Goal: Transaction & Acquisition: Purchase product/service

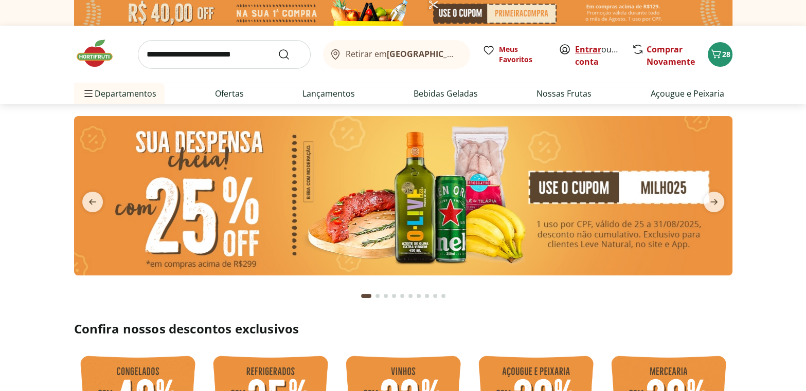
click at [590, 50] on link "Entrar" at bounding box center [588, 49] width 26 height 11
click at [721, 51] on icon "Carrinho" at bounding box center [716, 54] width 12 height 12
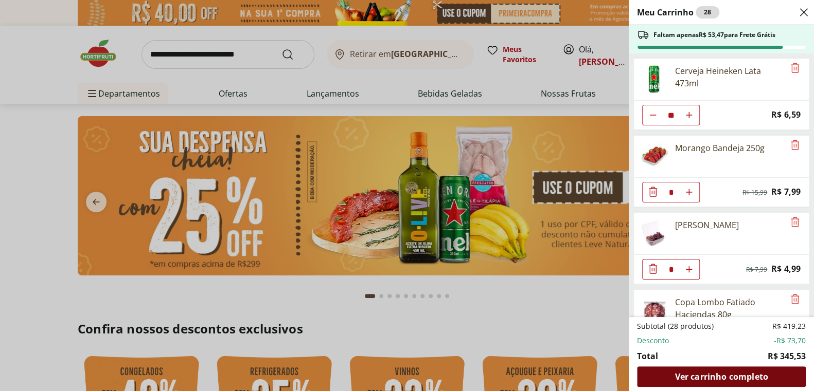
click at [713, 376] on span "Ver carrinho completo" at bounding box center [720, 377] width 93 height 8
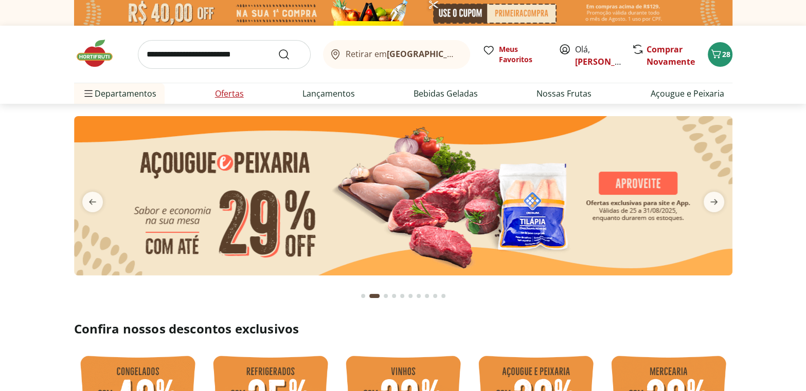
click at [227, 92] on link "Ofertas" at bounding box center [229, 93] width 29 height 12
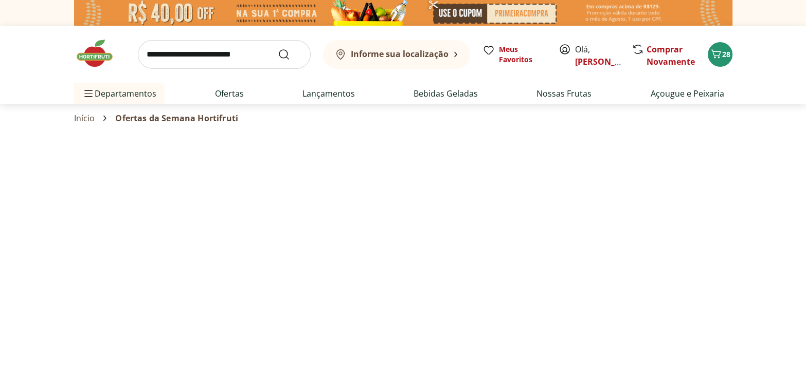
select select "**********"
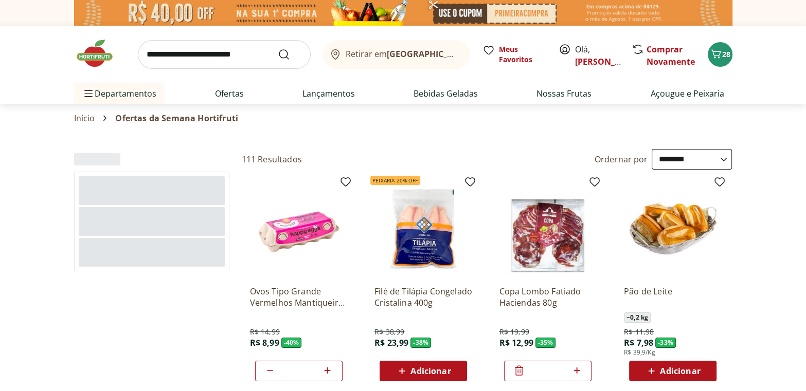
click at [724, 159] on select "**********" at bounding box center [692, 159] width 80 height 21
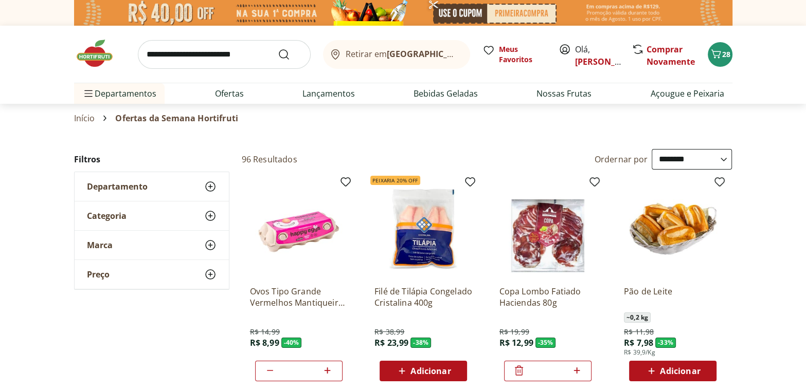
click at [652, 149] on select "**********" at bounding box center [692, 159] width 80 height 21
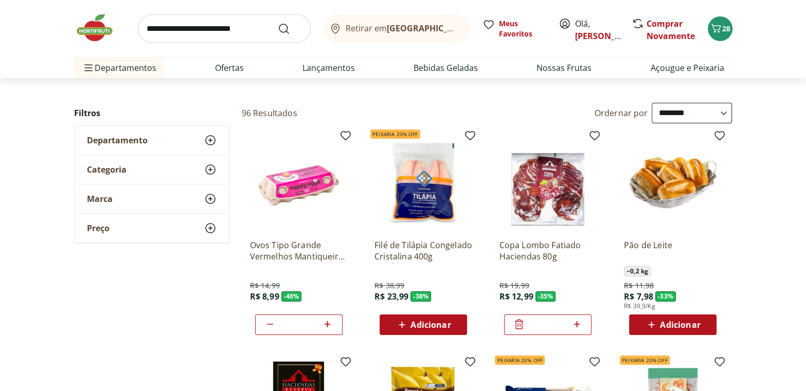
click at [426, 322] on span "Adicionar" at bounding box center [430, 325] width 40 height 8
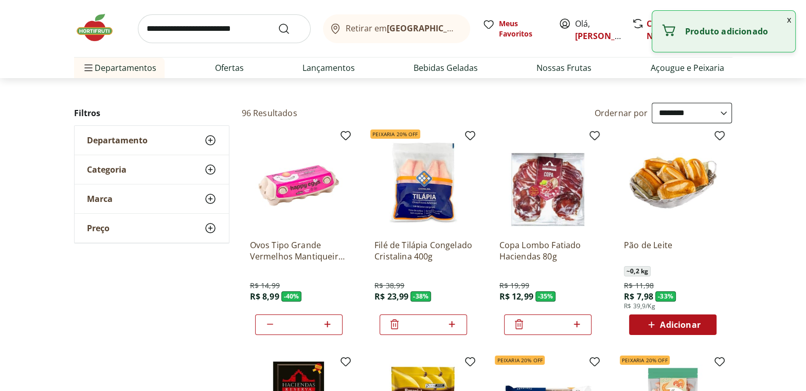
click at [451, 323] on icon at bounding box center [451, 324] width 13 height 12
type input "*"
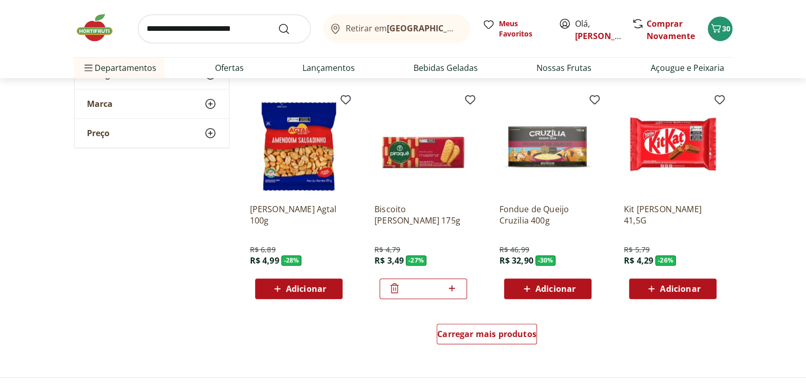
scroll to position [561, 0]
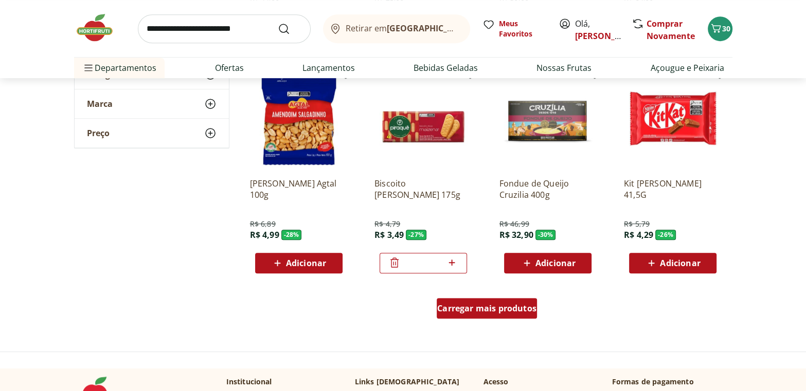
click at [491, 306] on span "Carregar mais produtos" at bounding box center [486, 309] width 99 height 8
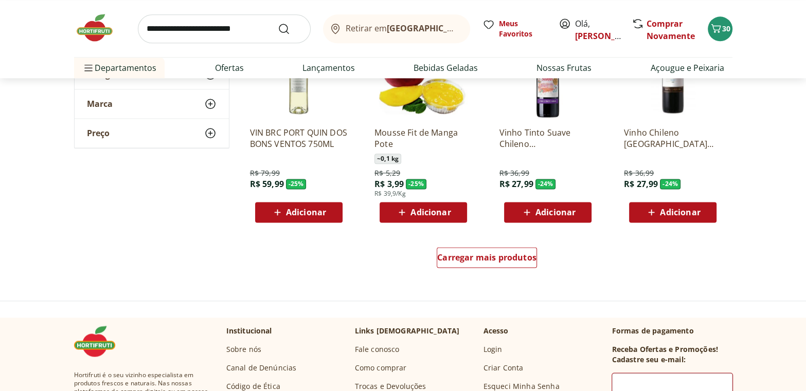
scroll to position [1309, 0]
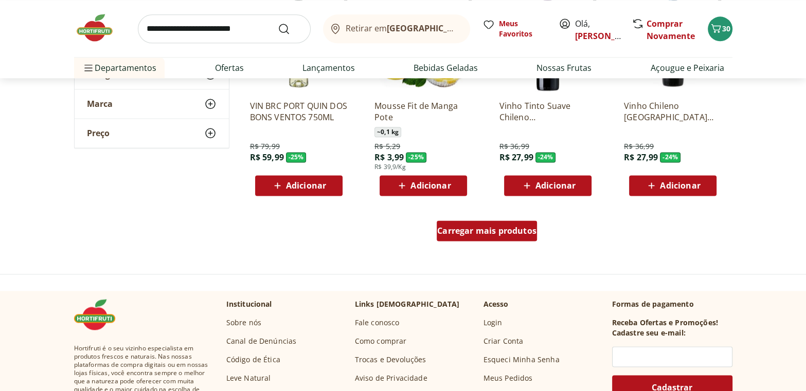
click at [488, 231] on span "Carregar mais produtos" at bounding box center [486, 231] width 99 height 8
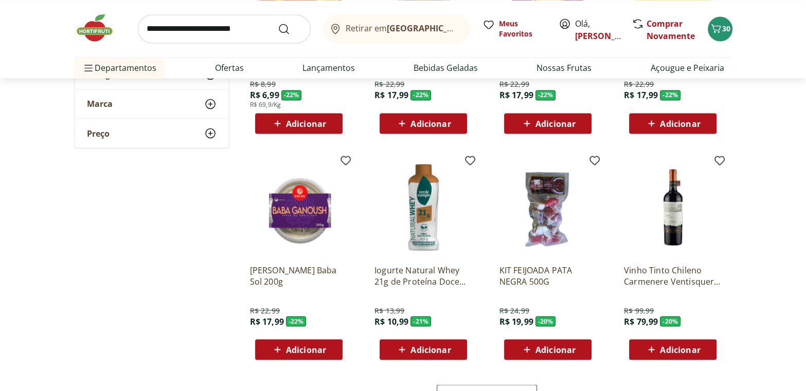
scroll to position [1823, 0]
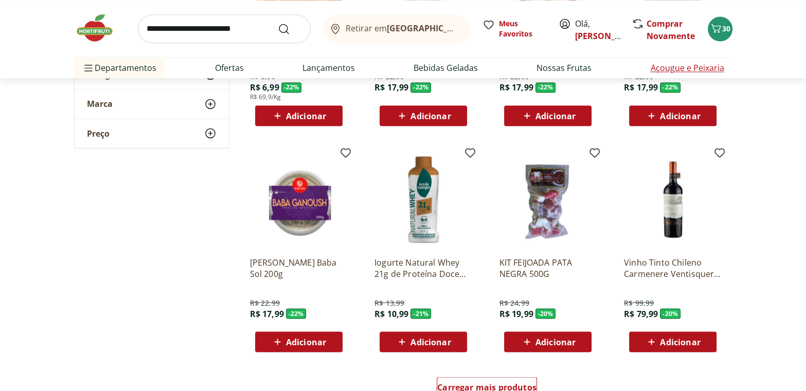
click at [695, 68] on link "Açougue e Peixaria" at bounding box center [687, 68] width 74 height 12
select select "**********"
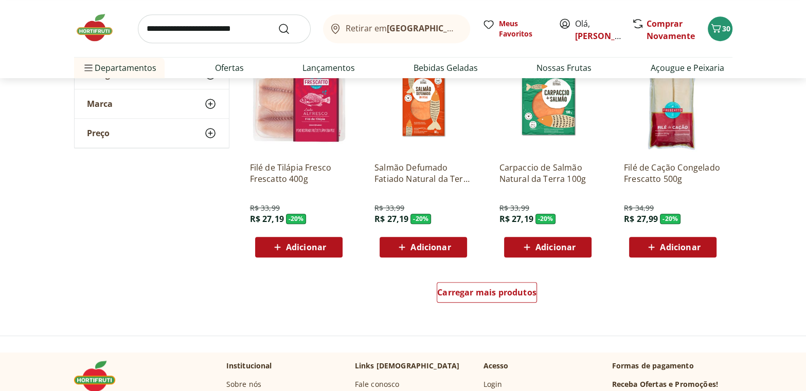
scroll to position [608, 0]
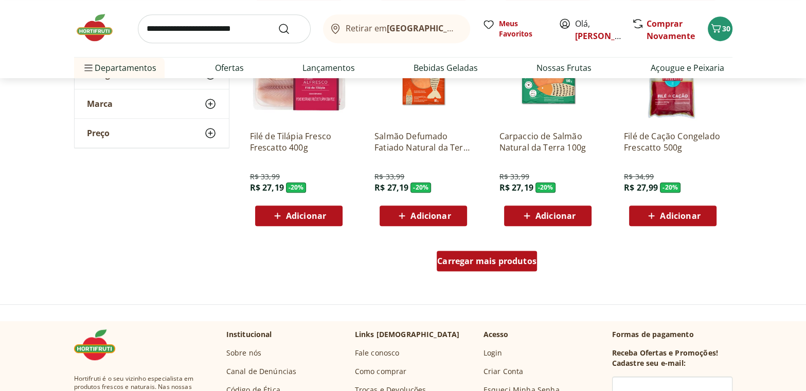
click at [472, 252] on div "Carregar mais produtos" at bounding box center [487, 261] width 100 height 21
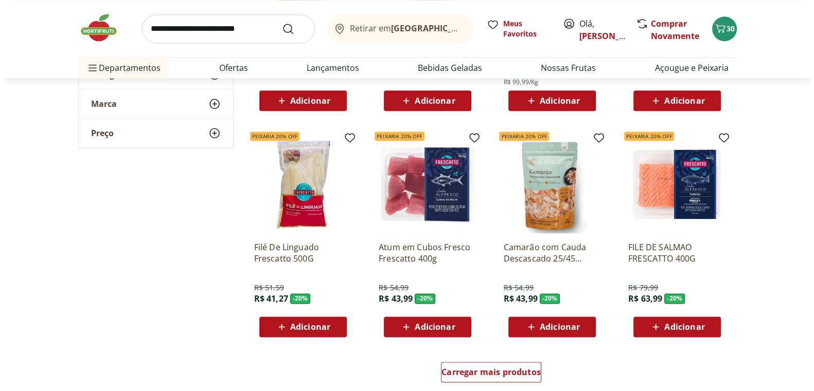
scroll to position [1169, 0]
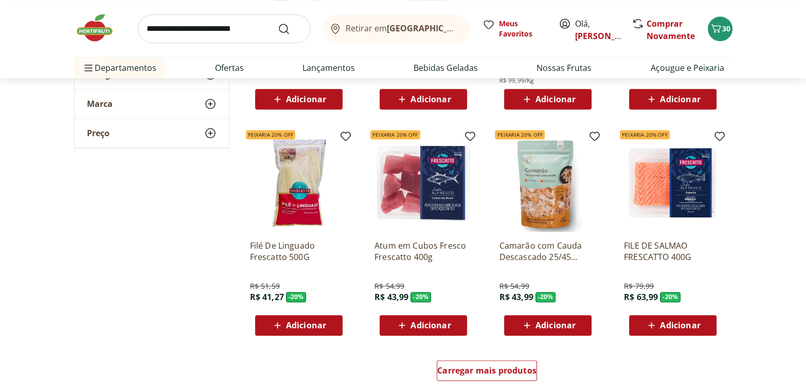
click at [680, 324] on span "Adicionar" at bounding box center [680, 325] width 40 height 8
click at [720, 24] on icon "Carrinho" at bounding box center [716, 28] width 12 height 12
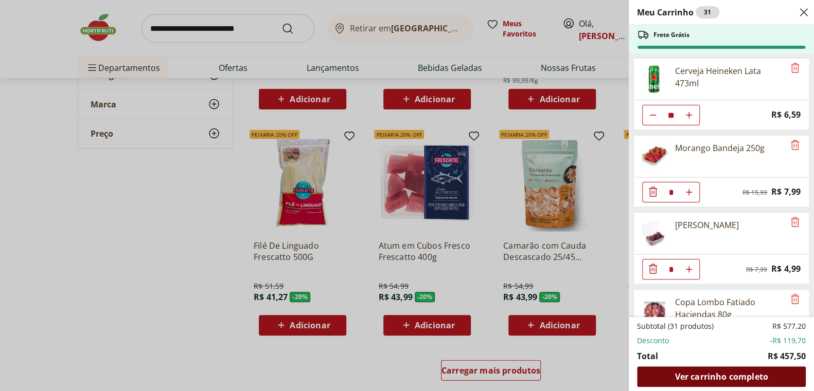
click at [736, 378] on span "Ver carrinho completo" at bounding box center [720, 377] width 93 height 8
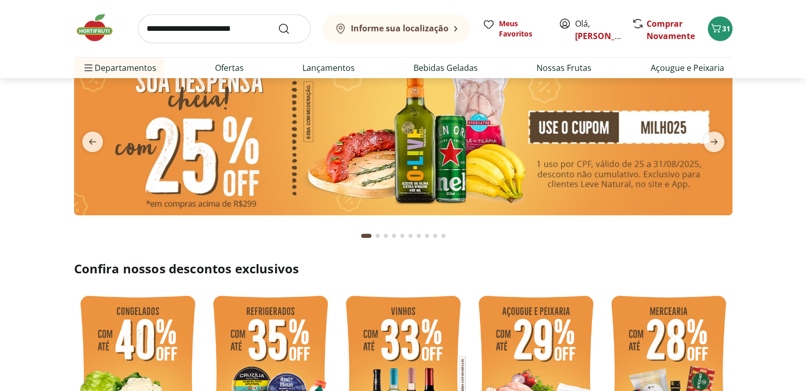
scroll to position [140, 0]
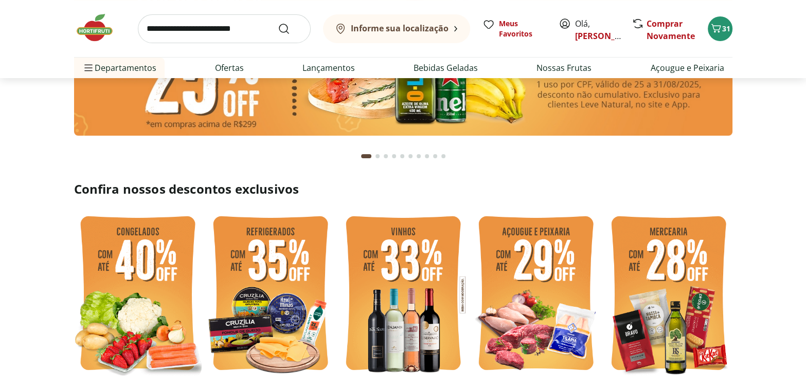
click at [125, 279] on img at bounding box center [138, 295] width 128 height 170
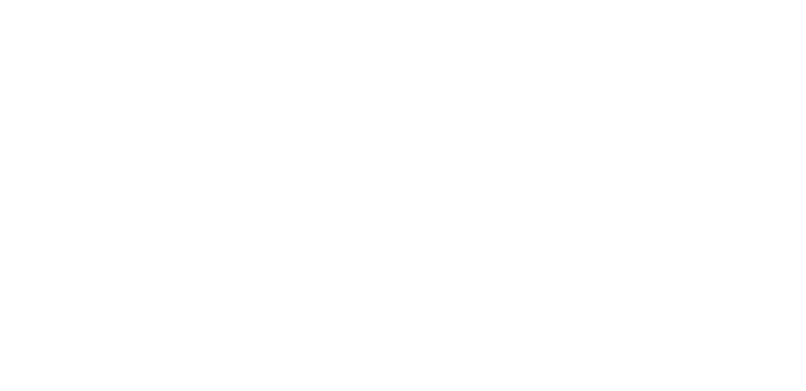
select select "**********"
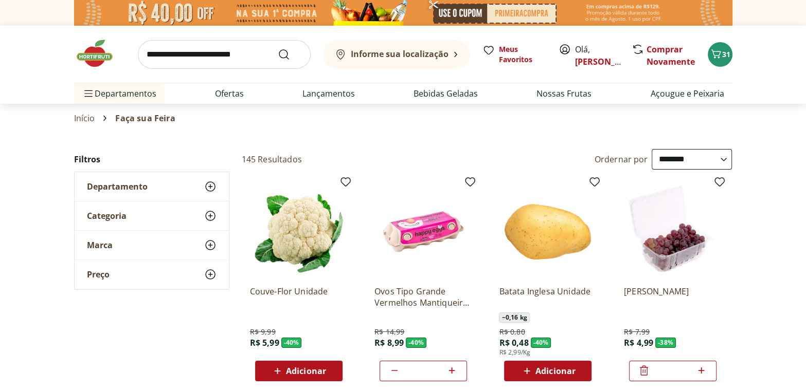
scroll to position [47, 0]
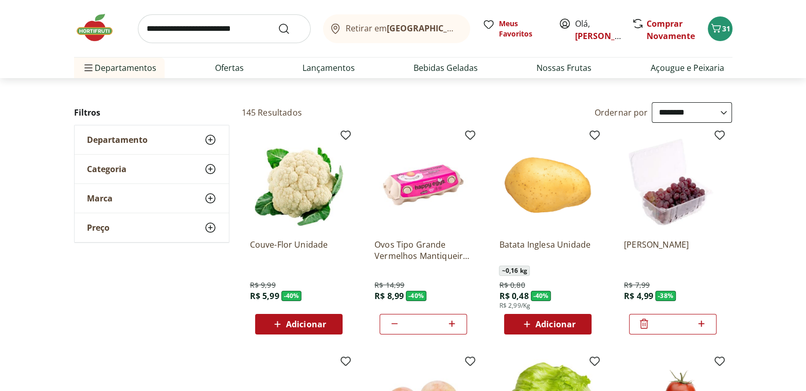
click at [301, 325] on span "Adicionar" at bounding box center [306, 324] width 40 height 8
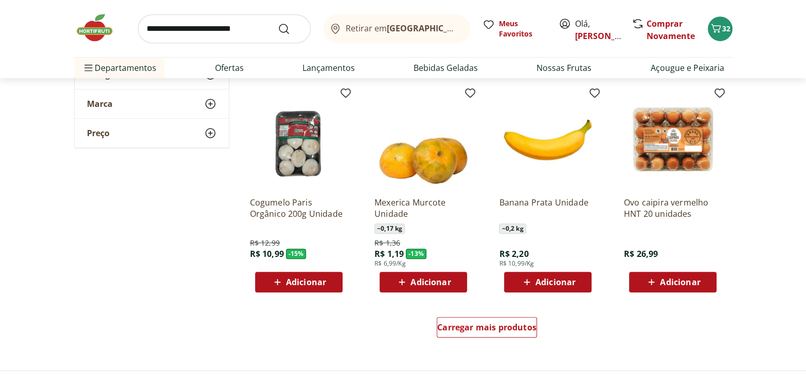
scroll to position [608, 0]
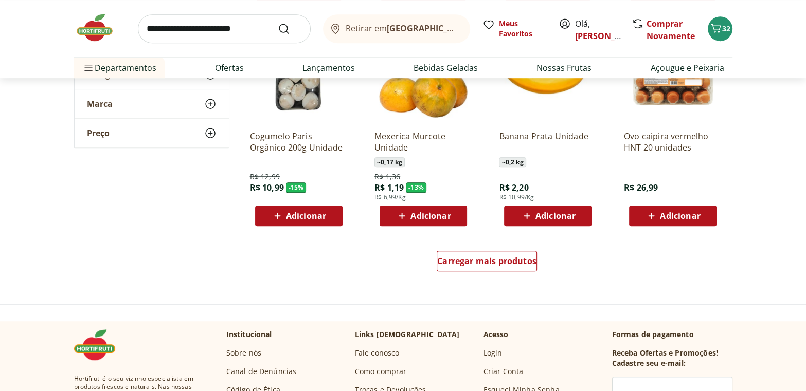
click at [93, 22] on img at bounding box center [99, 27] width 51 height 31
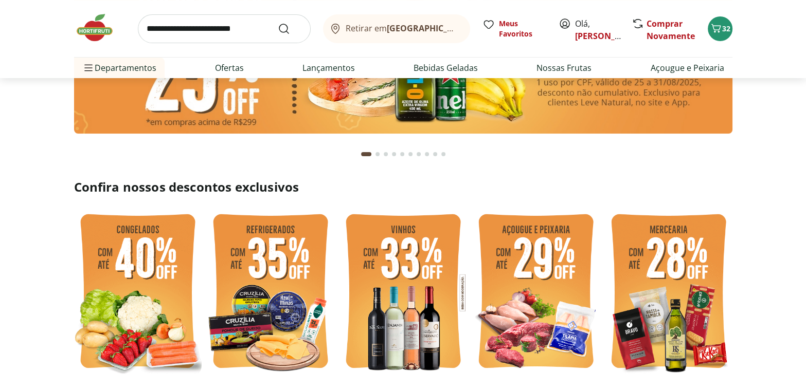
scroll to position [234, 0]
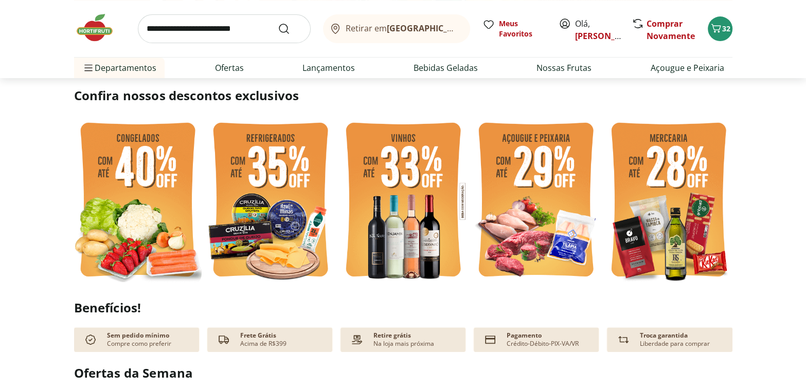
click at [255, 195] on img at bounding box center [271, 201] width 128 height 170
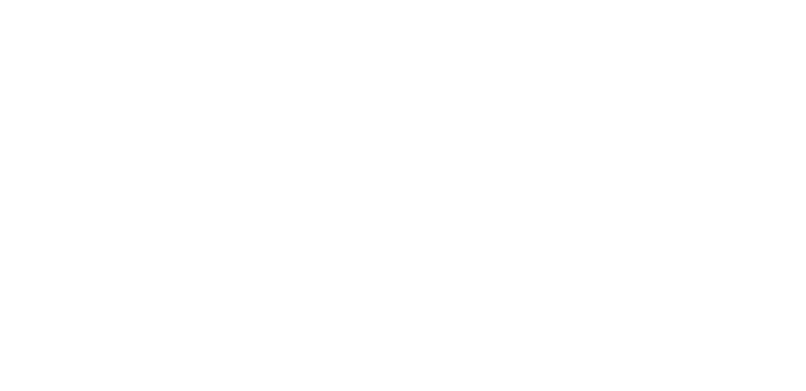
select select "**********"
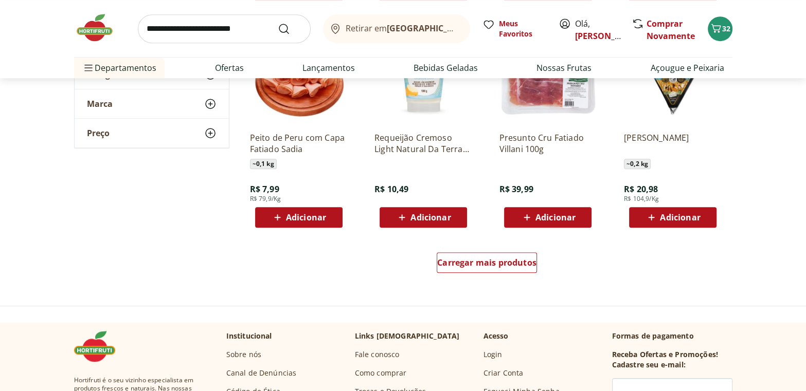
scroll to position [607, 0]
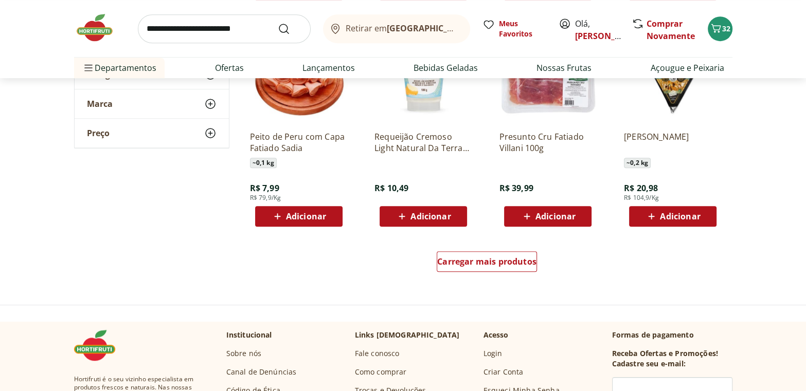
click at [95, 32] on img at bounding box center [99, 27] width 51 height 31
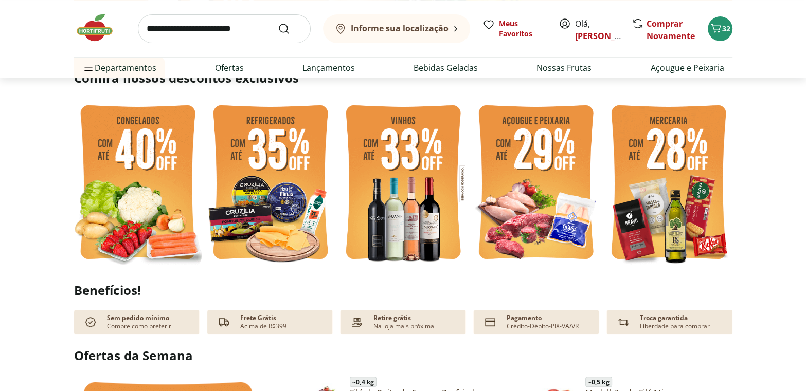
scroll to position [280, 0]
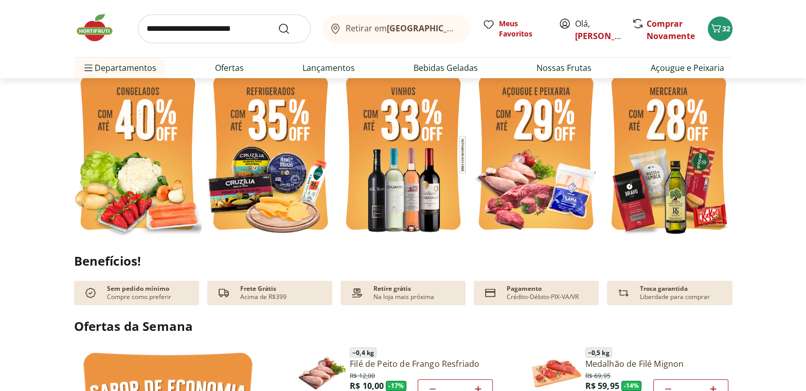
click at [677, 148] on img at bounding box center [669, 154] width 128 height 170
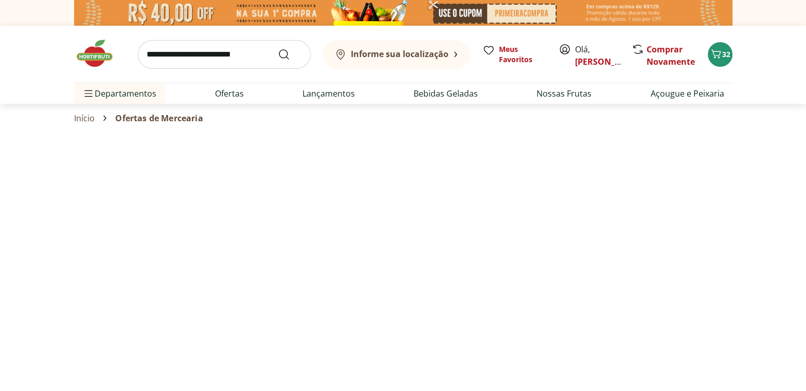
select select "**********"
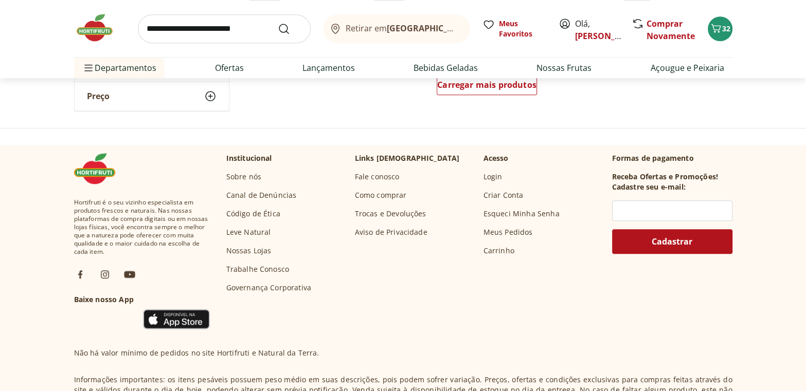
scroll to position [841, 0]
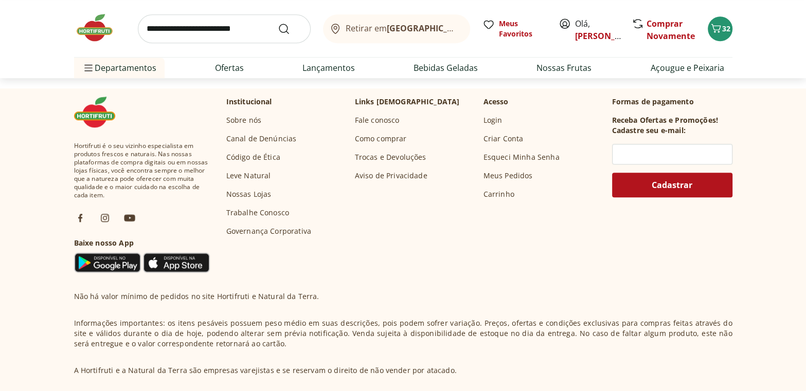
click at [92, 23] on img at bounding box center [99, 27] width 51 height 31
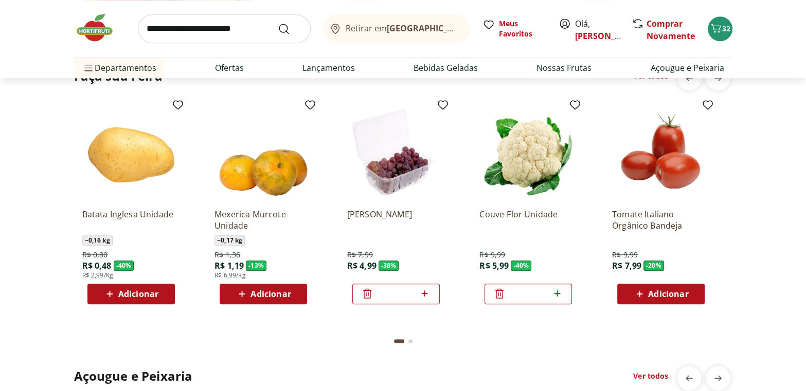
scroll to position [842, 0]
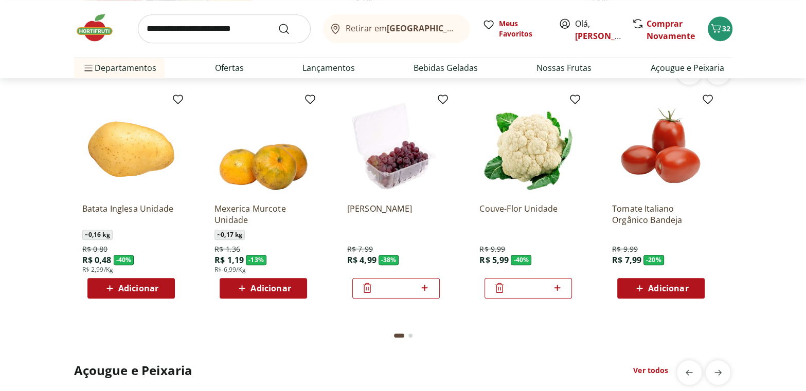
type input "*"
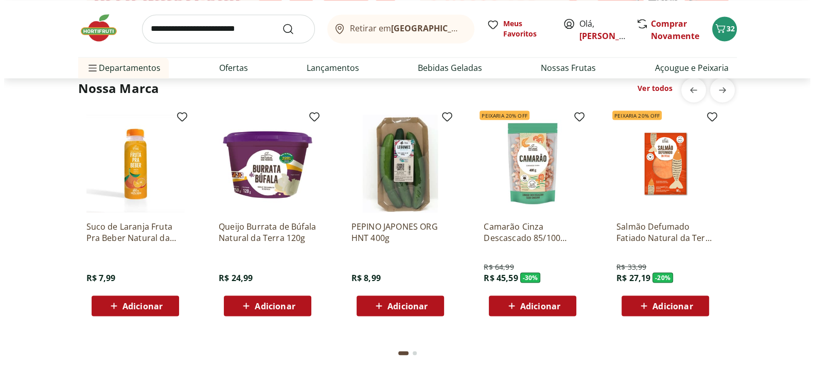
scroll to position [1870, 0]
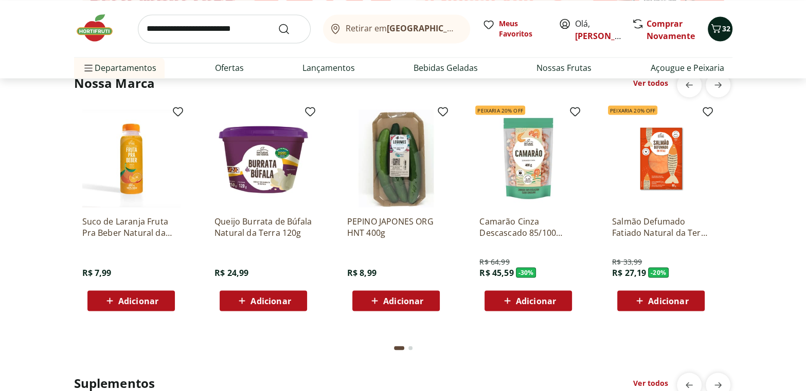
click at [720, 27] on icon "Carrinho" at bounding box center [716, 28] width 12 height 12
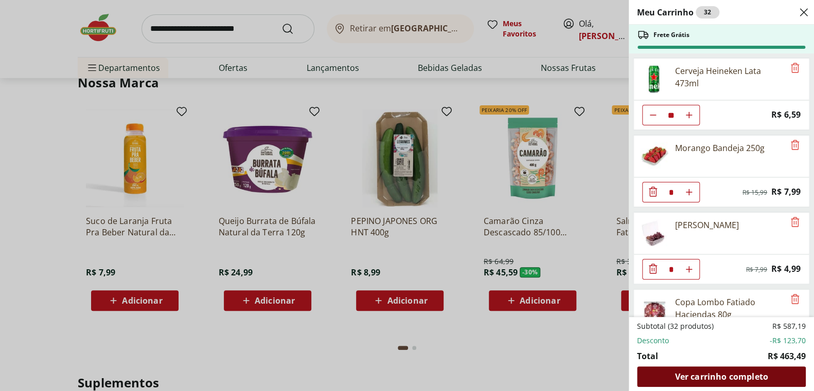
click at [714, 381] on span "Ver carrinho completo" at bounding box center [720, 377] width 93 height 8
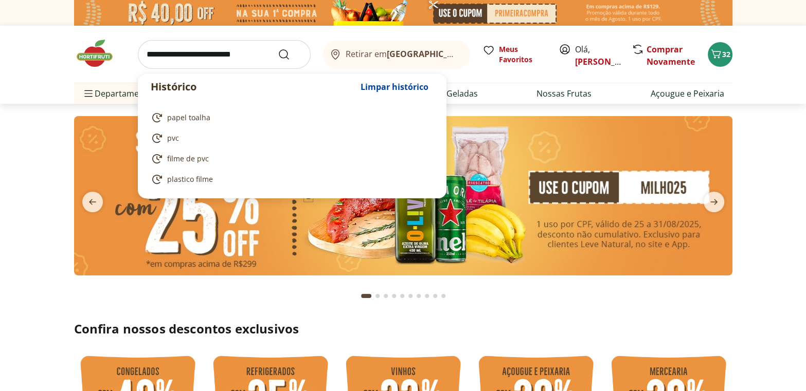
click at [177, 57] on input "search" at bounding box center [224, 54] width 173 height 29
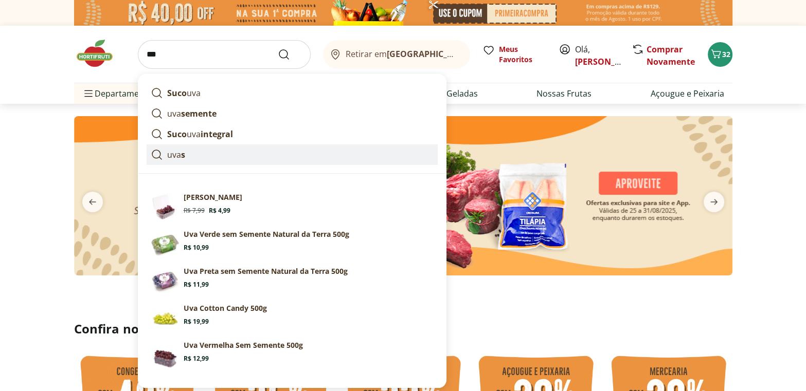
click at [178, 154] on p "uva s" at bounding box center [176, 155] width 18 height 12
type input "****"
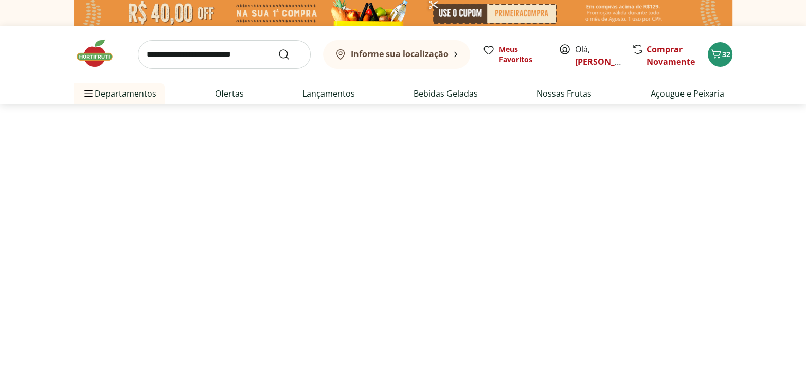
select select "**********"
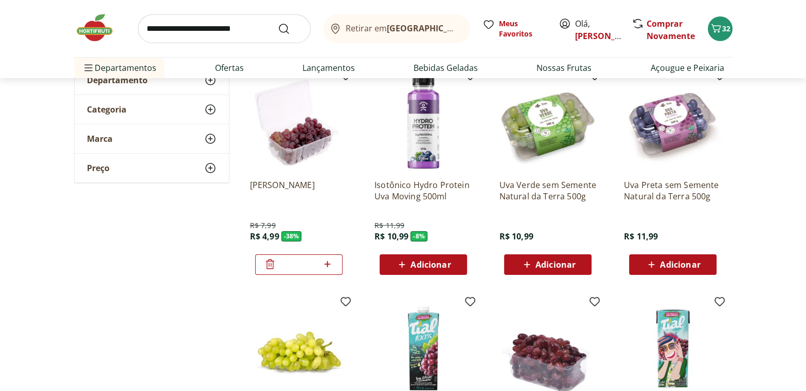
scroll to position [140, 0]
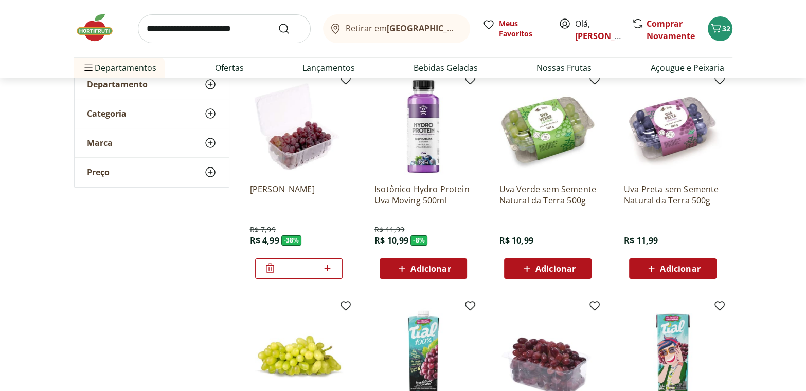
click at [553, 270] on span "Adicionar" at bounding box center [555, 269] width 40 height 8
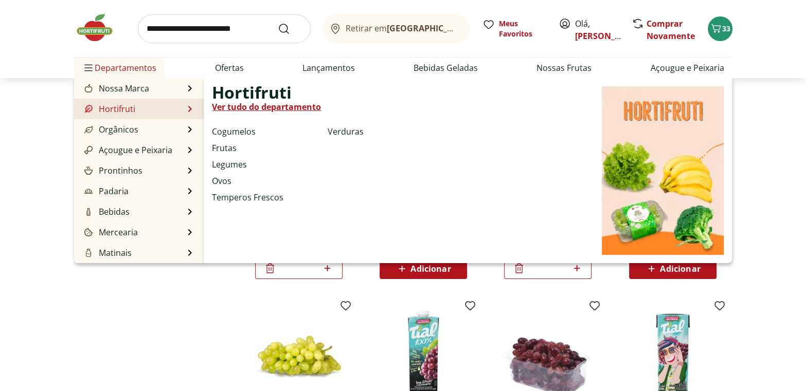
click at [121, 108] on link "Hortifruti" at bounding box center [108, 109] width 53 height 12
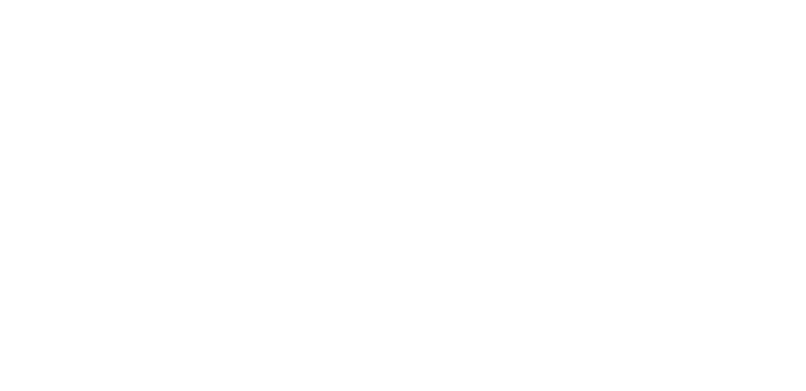
select select "**********"
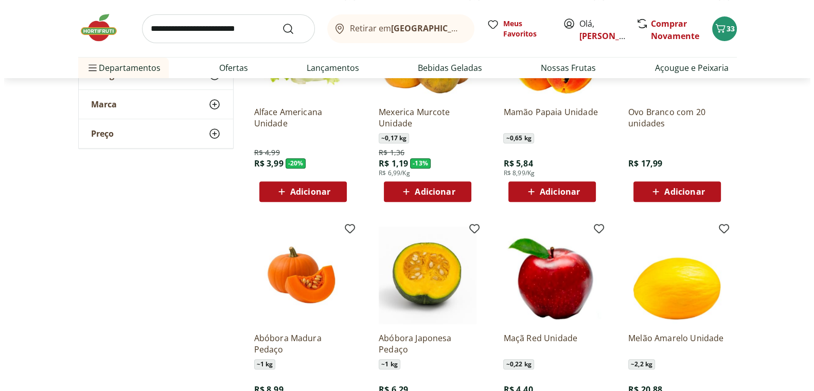
scroll to position [421, 0]
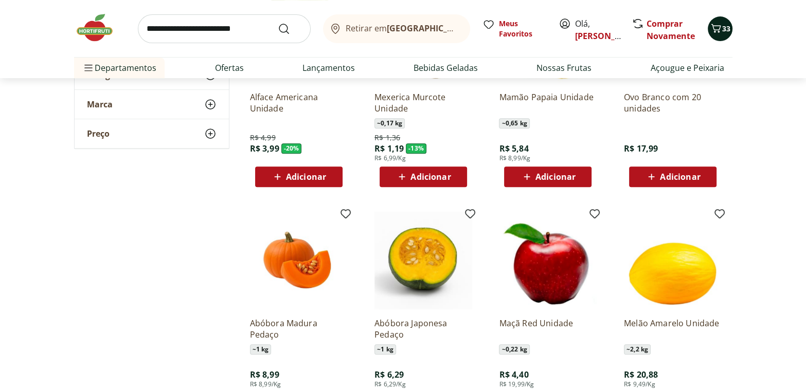
click at [717, 24] on icon "Carrinho" at bounding box center [716, 28] width 12 height 12
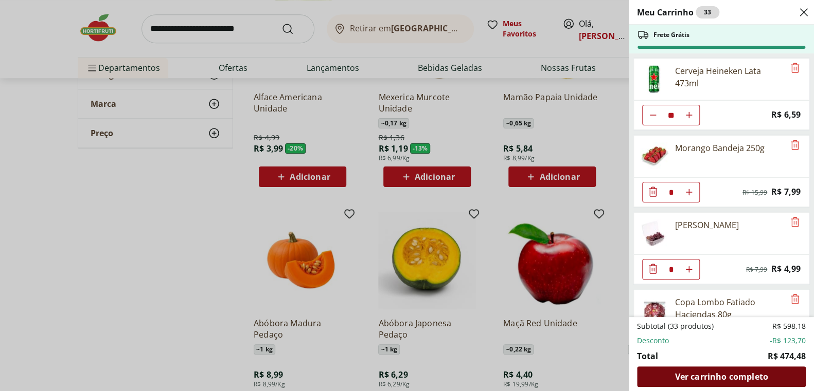
click at [726, 375] on span "Ver carrinho completo" at bounding box center [720, 377] width 93 height 8
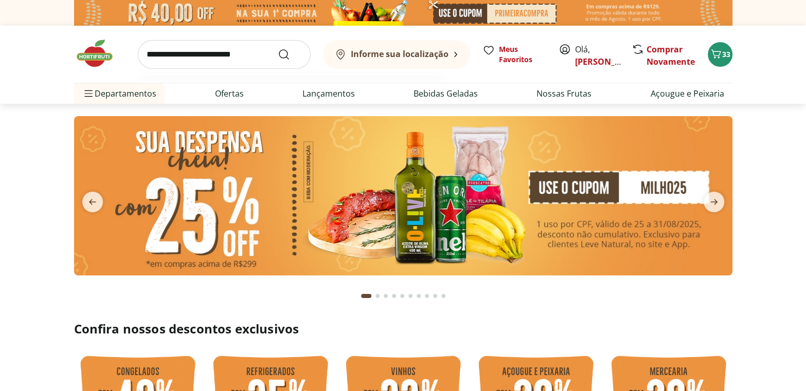
click at [204, 56] on input "search" at bounding box center [224, 54] width 173 height 29
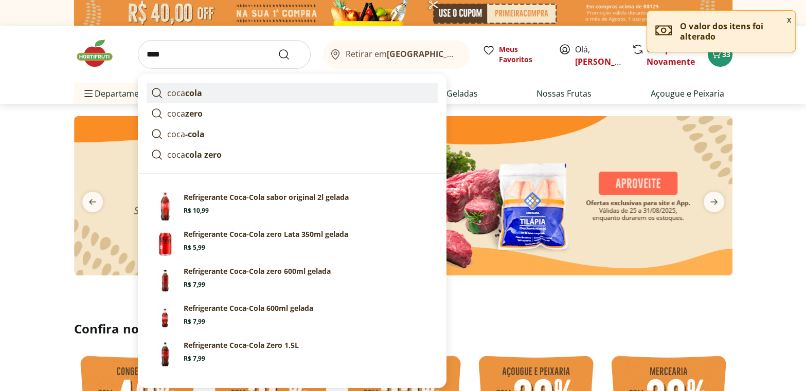
click at [195, 91] on strong "cola" at bounding box center [193, 92] width 17 height 11
type input "*********"
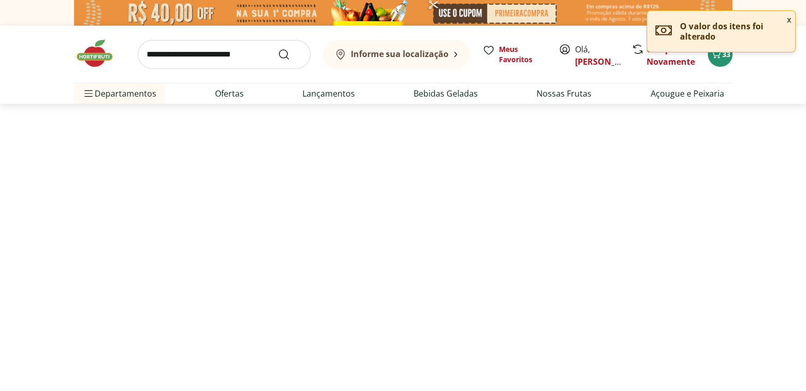
select select "**********"
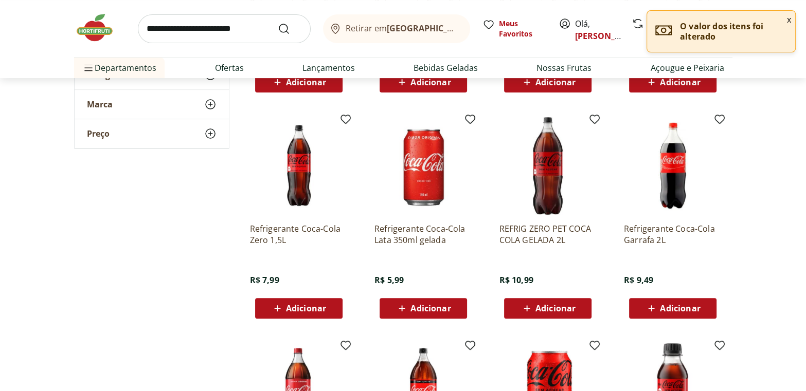
scroll to position [327, 0]
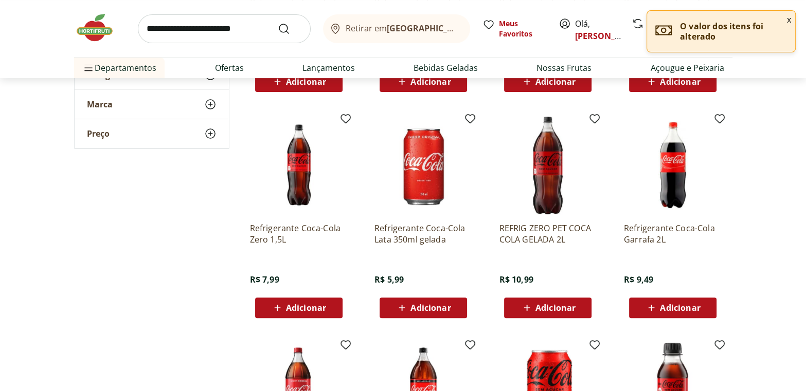
click at [295, 299] on div "Adicionar" at bounding box center [298, 308] width 71 height 19
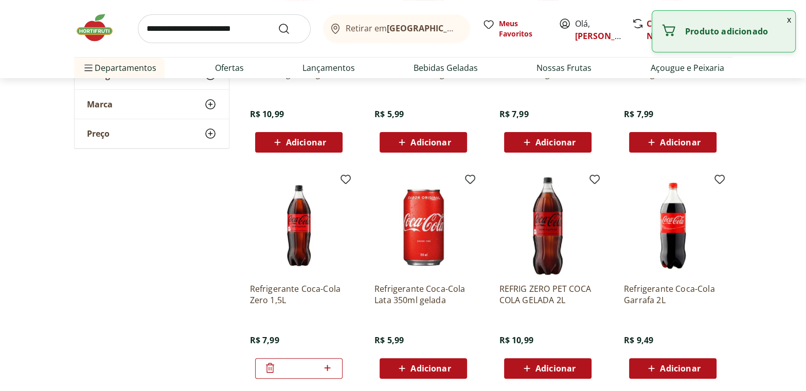
scroll to position [93, 0]
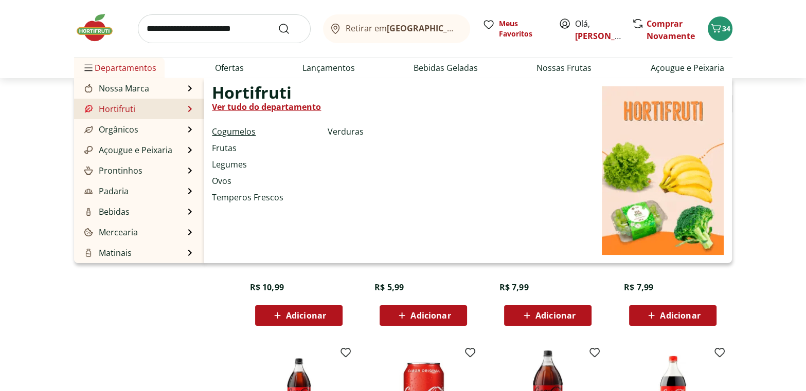
click at [237, 133] on link "Cogumelos" at bounding box center [234, 132] width 44 height 12
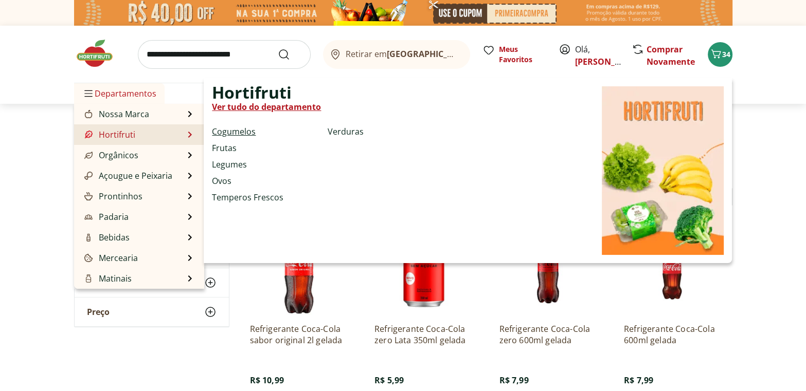
select select "**********"
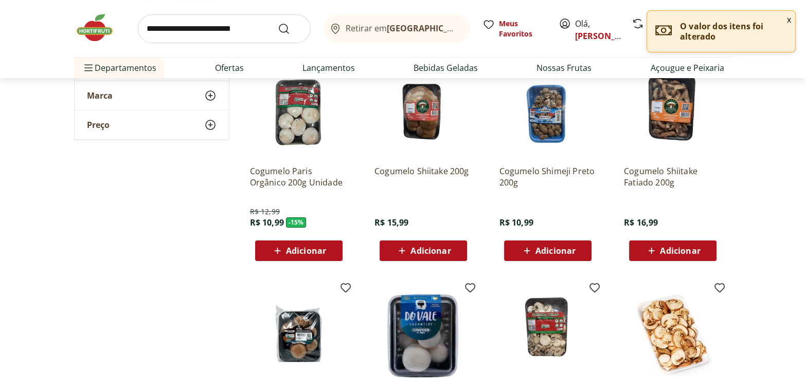
scroll to position [93, 0]
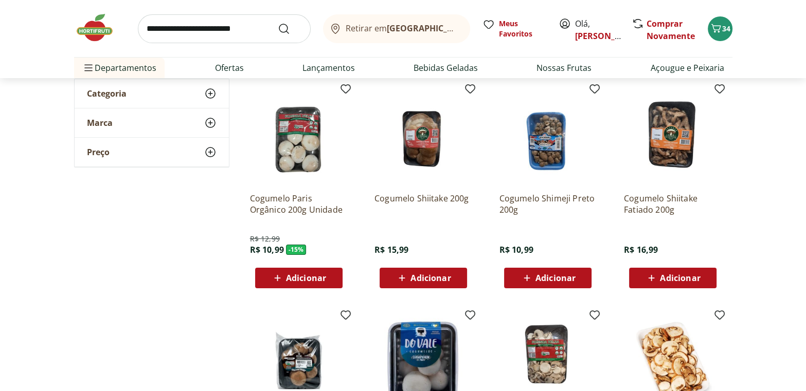
click at [300, 274] on span "Adicionar" at bounding box center [306, 278] width 40 height 8
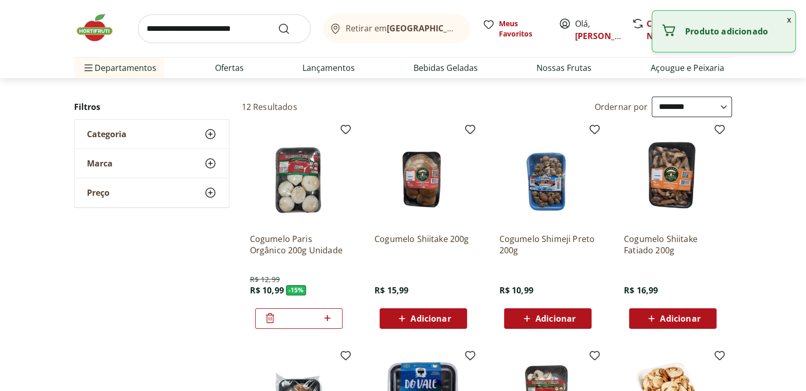
scroll to position [0, 0]
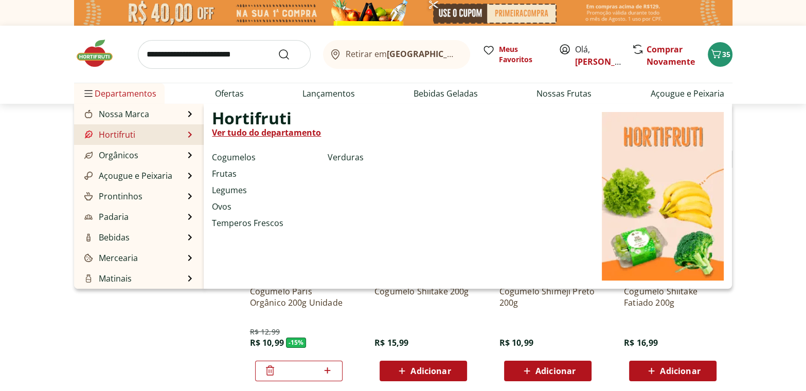
click at [121, 133] on link "Hortifruti" at bounding box center [108, 135] width 53 height 12
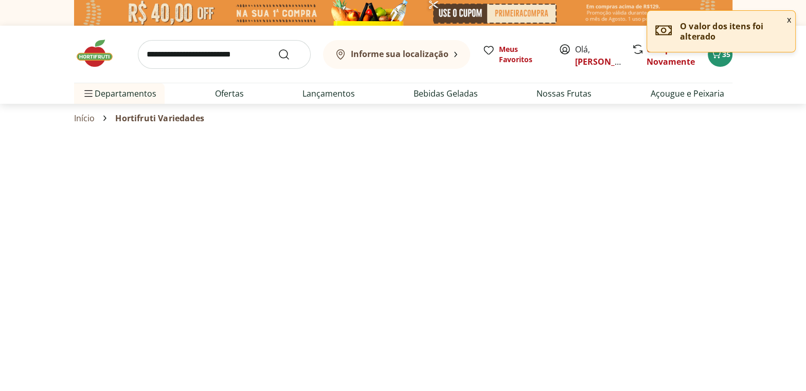
select select "**********"
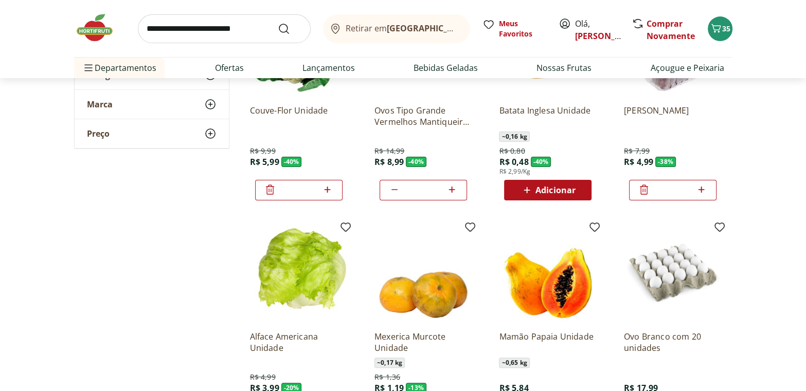
scroll to position [280, 0]
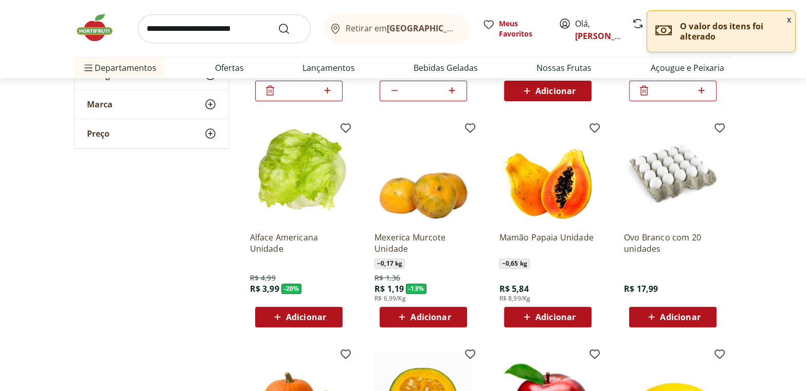
click at [554, 315] on span "Adicionar" at bounding box center [555, 317] width 40 height 8
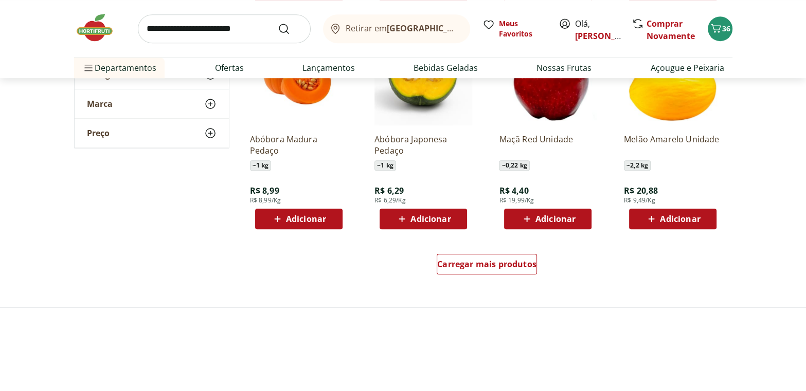
scroll to position [607, 0]
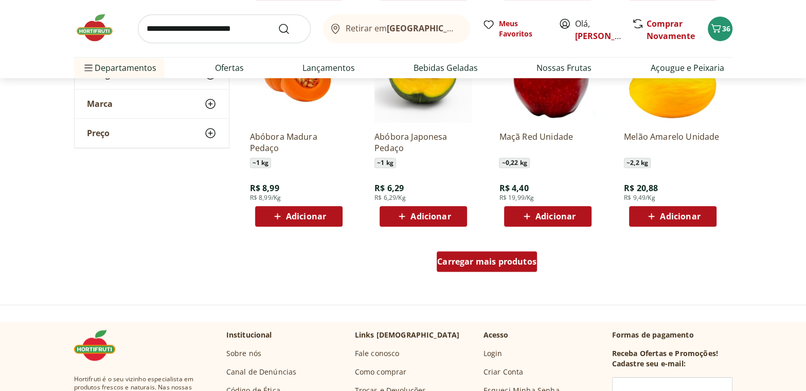
click at [499, 259] on span "Carregar mais produtos" at bounding box center [486, 262] width 99 height 8
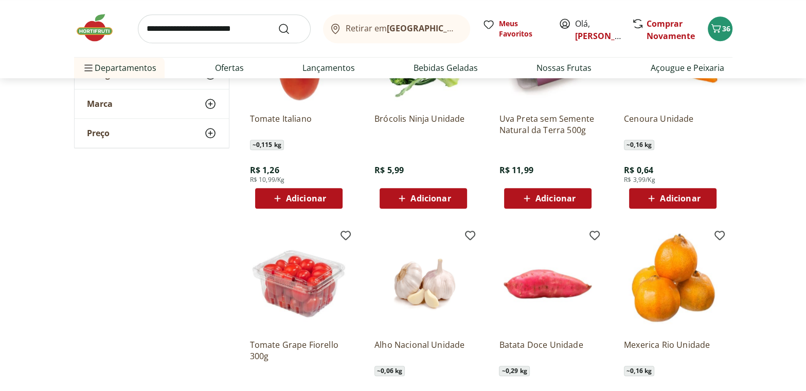
scroll to position [1076, 0]
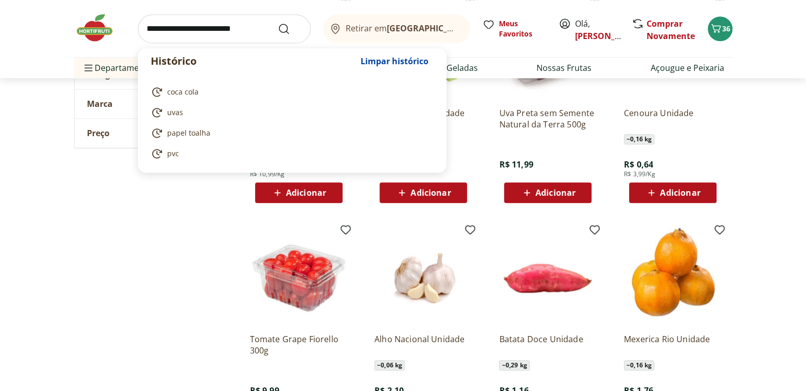
click at [195, 34] on input "search" at bounding box center [224, 28] width 173 height 29
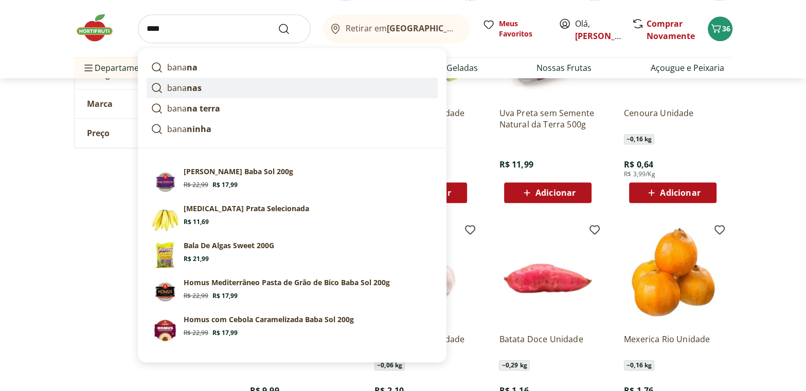
click at [176, 87] on p "bana nas" at bounding box center [184, 88] width 34 height 12
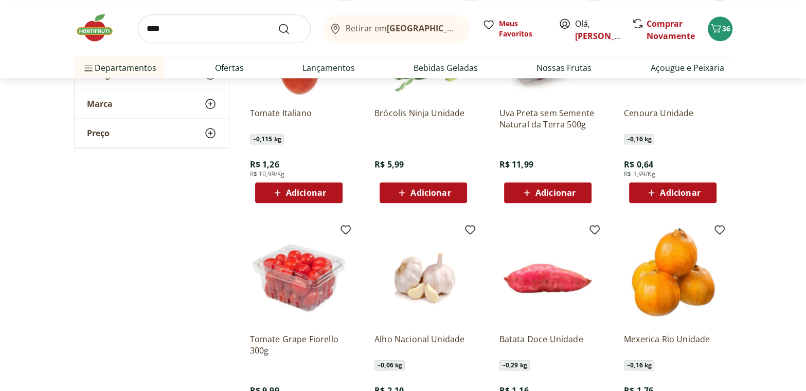
type input "*******"
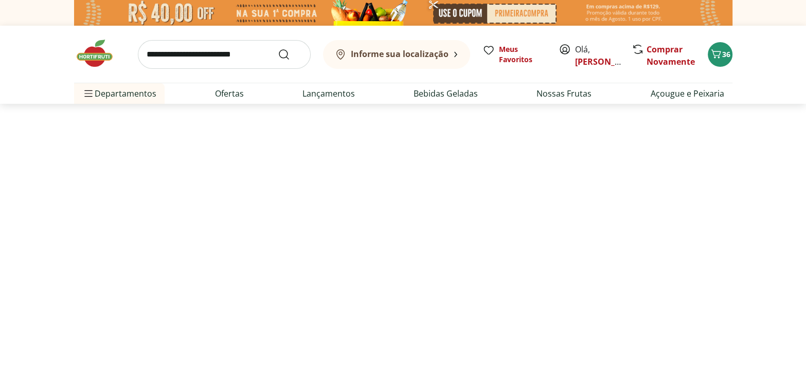
select select "**********"
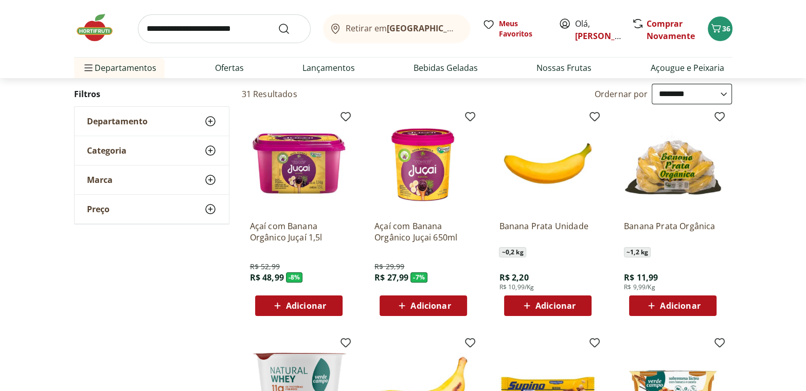
scroll to position [93, 0]
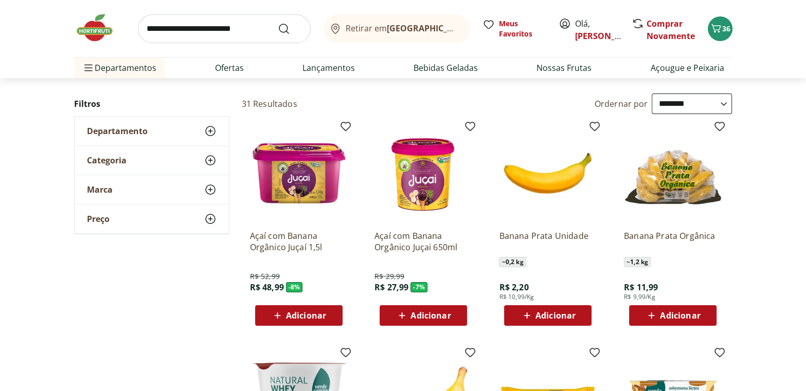
click at [544, 312] on span "Adicionar" at bounding box center [555, 316] width 40 height 8
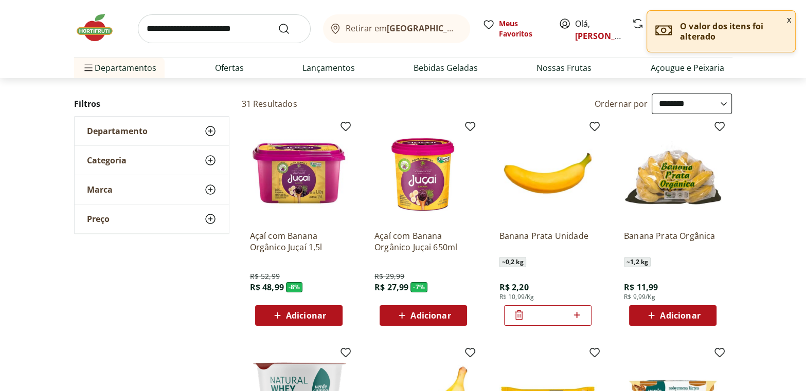
click at [581, 311] on icon at bounding box center [576, 315] width 13 height 12
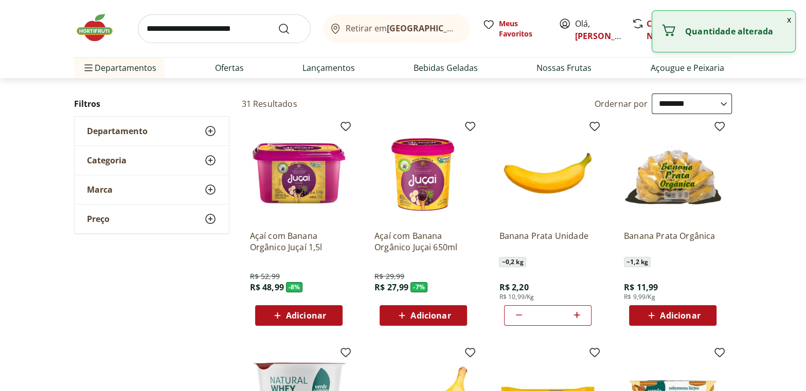
click at [581, 311] on icon at bounding box center [576, 315] width 13 height 12
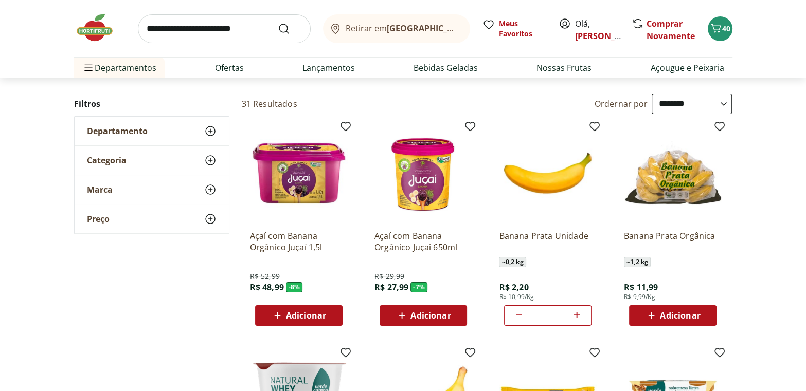
click at [575, 313] on icon at bounding box center [576, 315] width 13 height 12
type input "*"
click at [719, 24] on icon "Carrinho" at bounding box center [716, 28] width 12 height 12
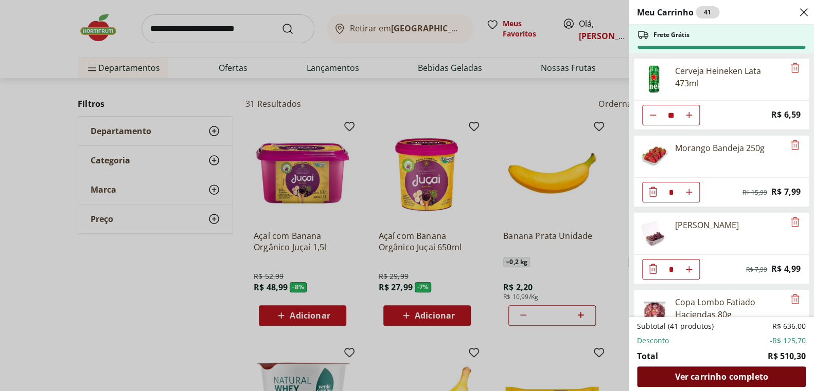
click at [736, 377] on span "Ver carrinho completo" at bounding box center [720, 377] width 93 height 8
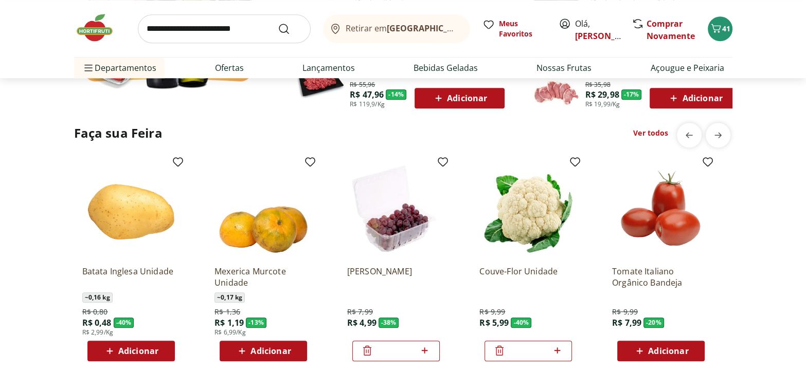
scroll to position [795, 0]
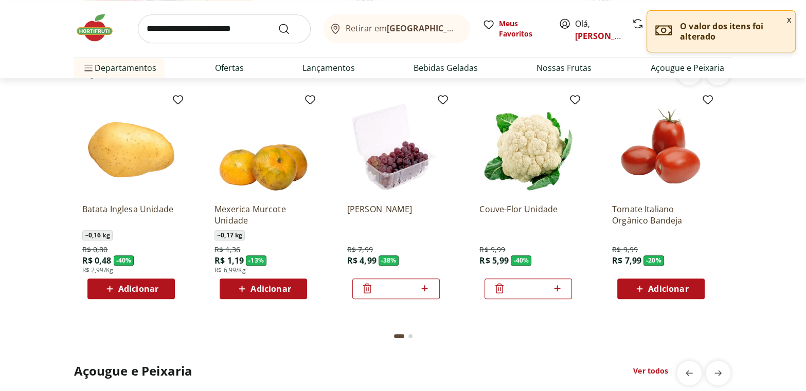
type input "*"
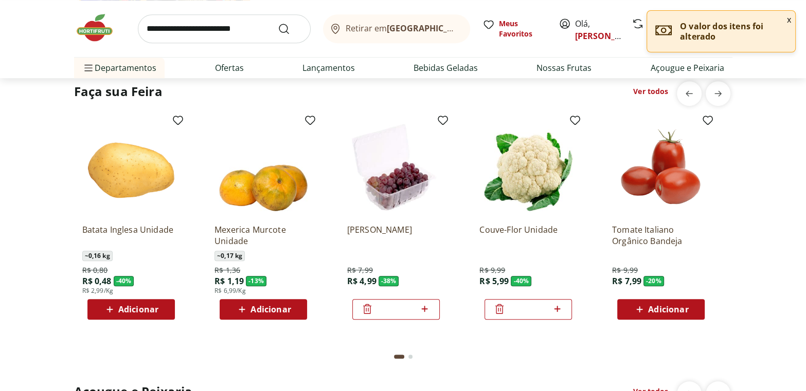
scroll to position [701, 0]
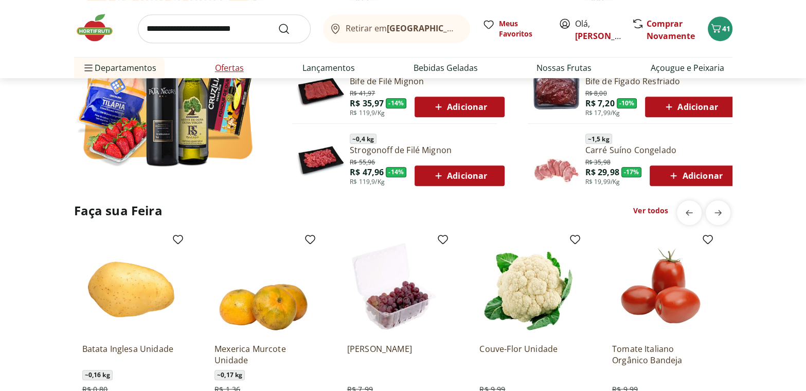
click at [235, 66] on link "Ofertas" at bounding box center [229, 68] width 29 height 12
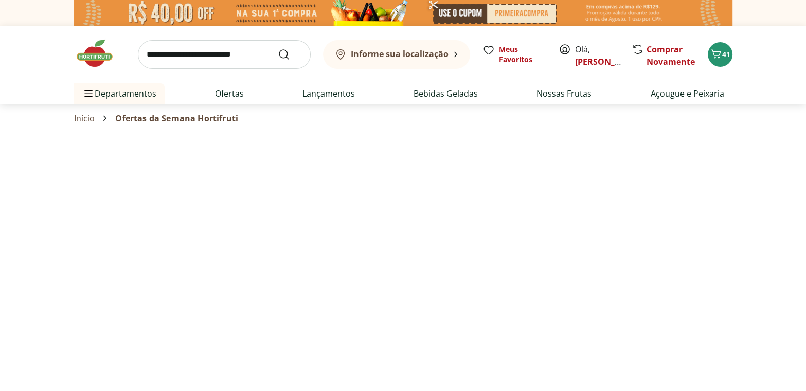
select select "**********"
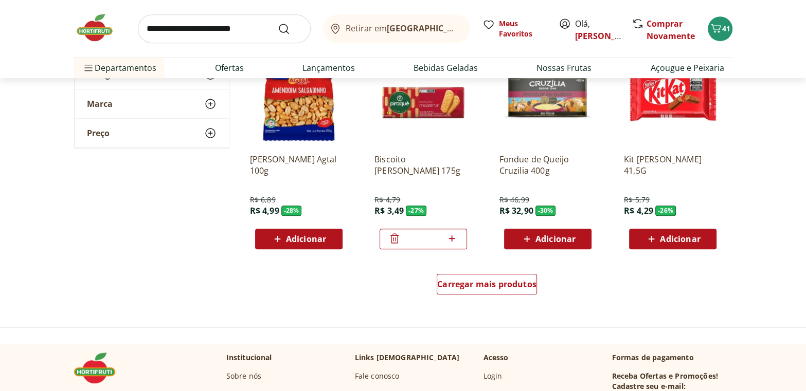
scroll to position [608, 0]
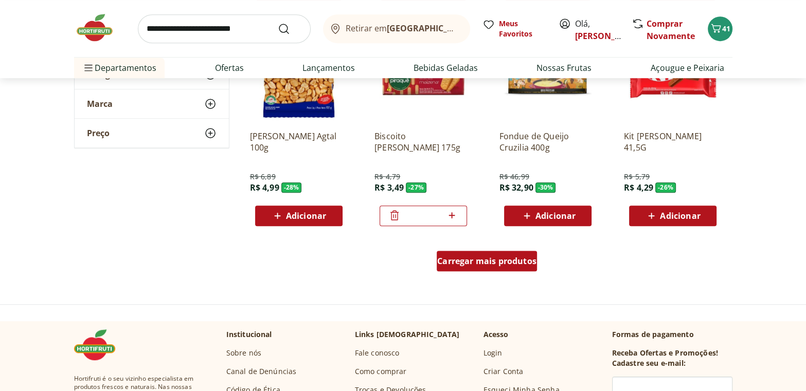
click at [493, 261] on span "Carregar mais produtos" at bounding box center [486, 261] width 99 height 8
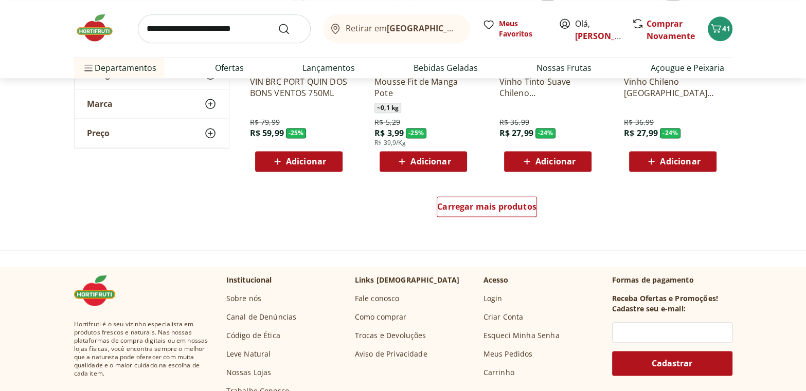
scroll to position [1356, 0]
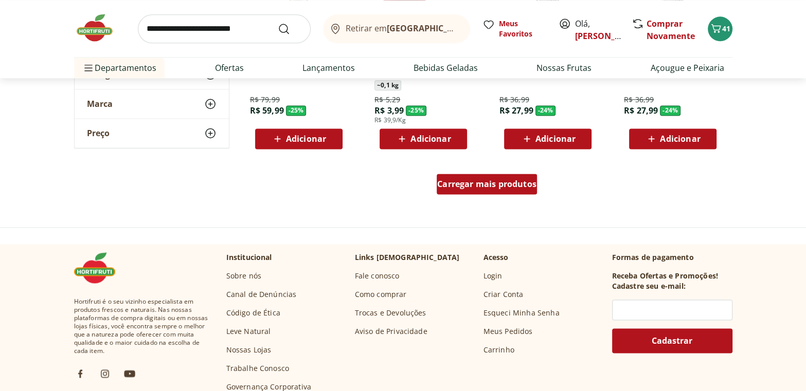
click at [505, 183] on span "Carregar mais produtos" at bounding box center [486, 184] width 99 height 8
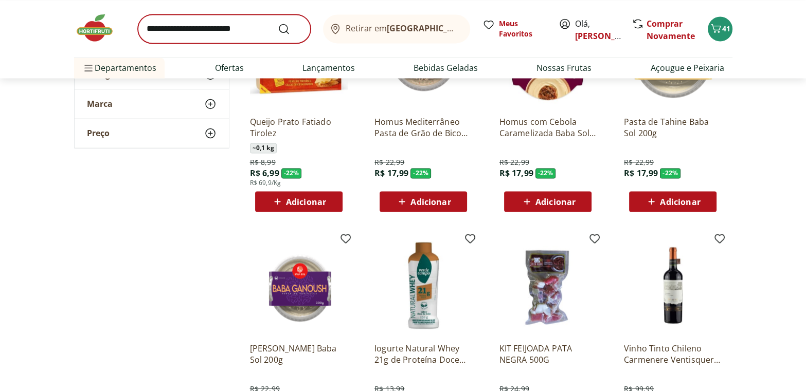
scroll to position [1777, 0]
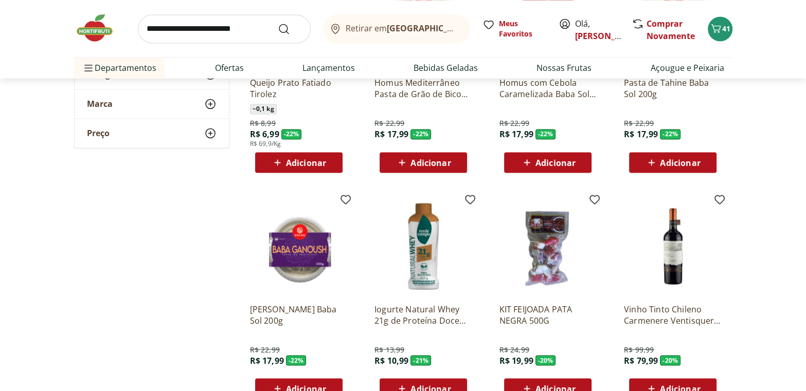
click at [204, 19] on input "search" at bounding box center [224, 28] width 173 height 29
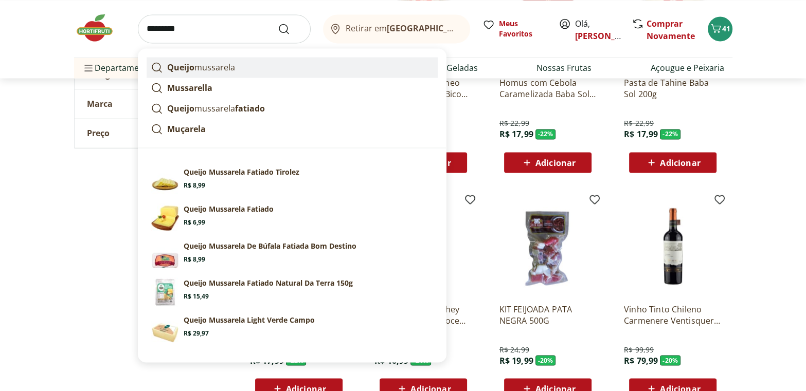
click at [206, 63] on p "Queijo mussarela" at bounding box center [201, 67] width 68 height 12
type input "**********"
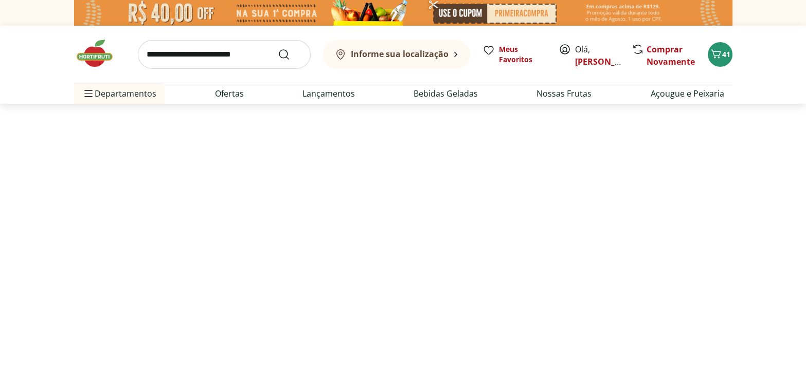
select select "**********"
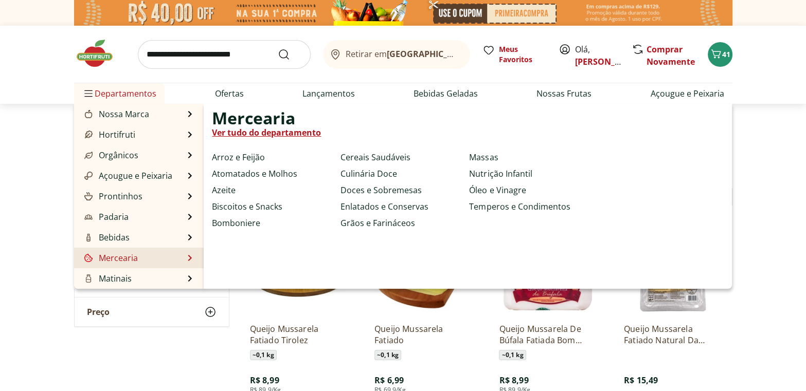
click at [117, 257] on link "Mercearia" at bounding box center [110, 258] width 56 height 12
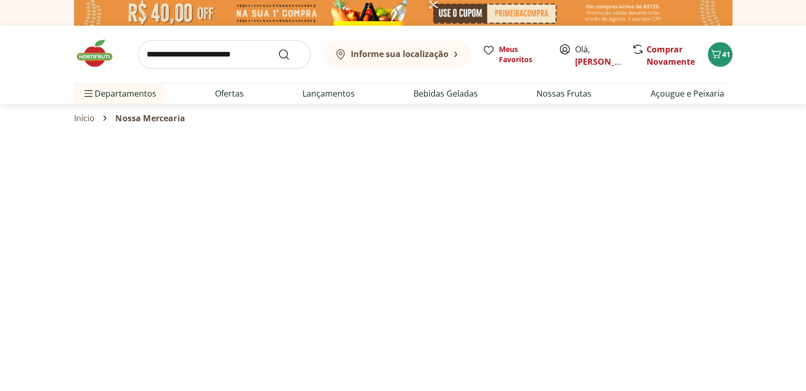
select select "**********"
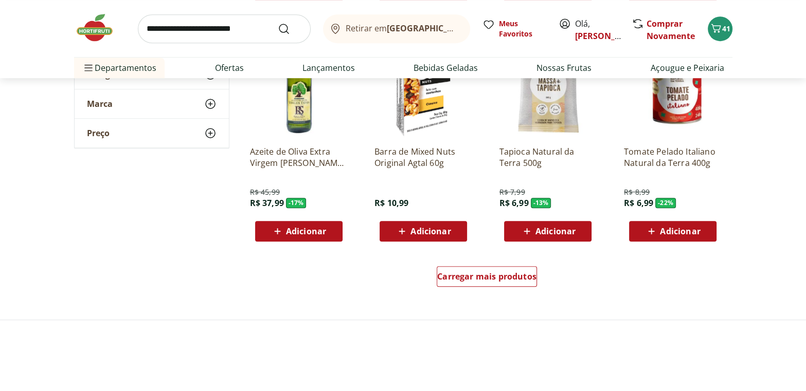
scroll to position [607, 0]
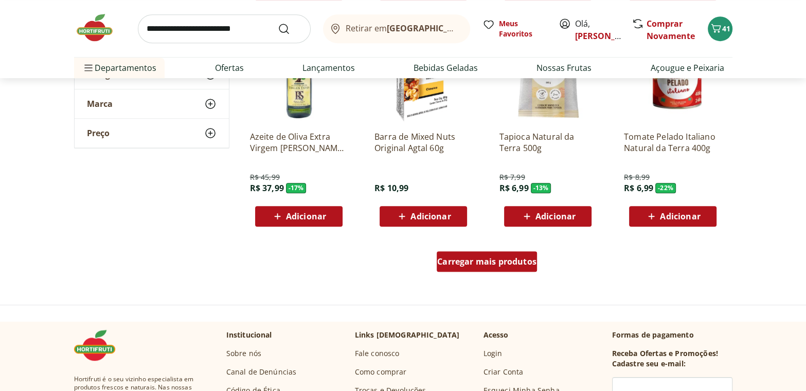
click at [484, 262] on span "Carregar mais produtos" at bounding box center [486, 262] width 99 height 8
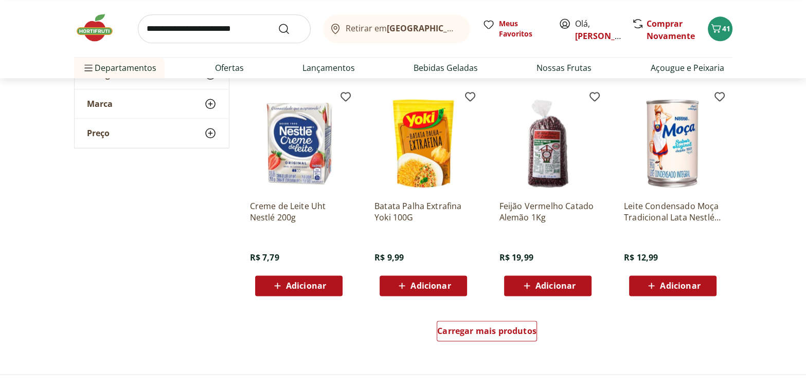
scroll to position [1215, 0]
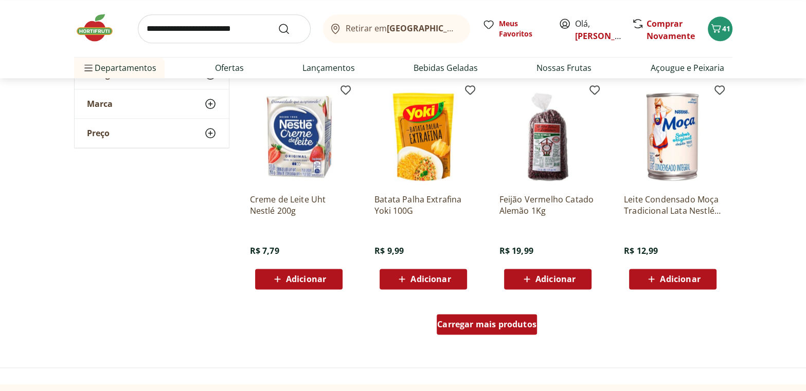
click at [488, 325] on span "Carregar mais produtos" at bounding box center [486, 324] width 99 height 8
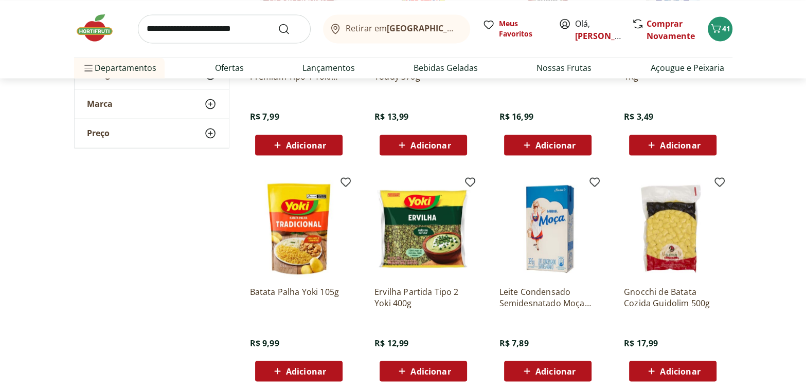
scroll to position [1823, 0]
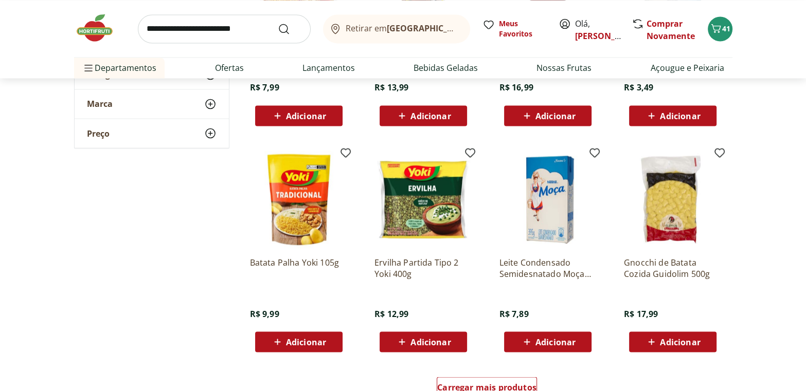
click at [296, 341] on span "Adicionar" at bounding box center [306, 342] width 40 height 8
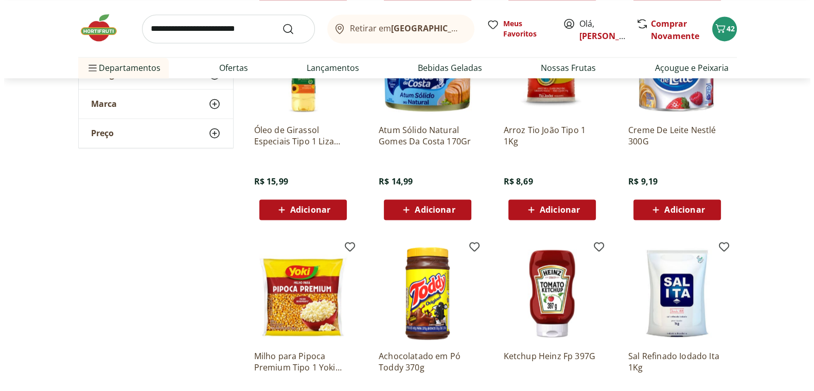
scroll to position [1496, 0]
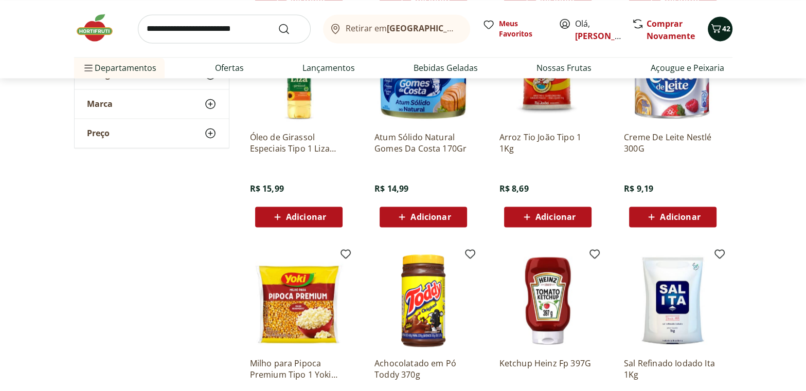
click at [717, 33] on icon "Carrinho" at bounding box center [716, 28] width 12 height 12
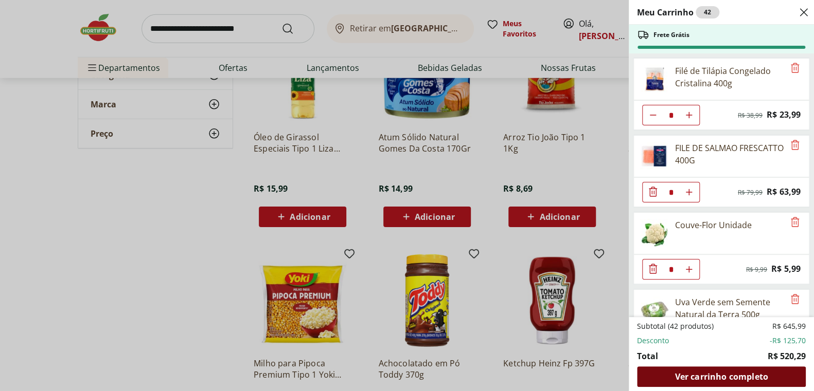
click at [738, 379] on span "Ver carrinho completo" at bounding box center [720, 377] width 93 height 8
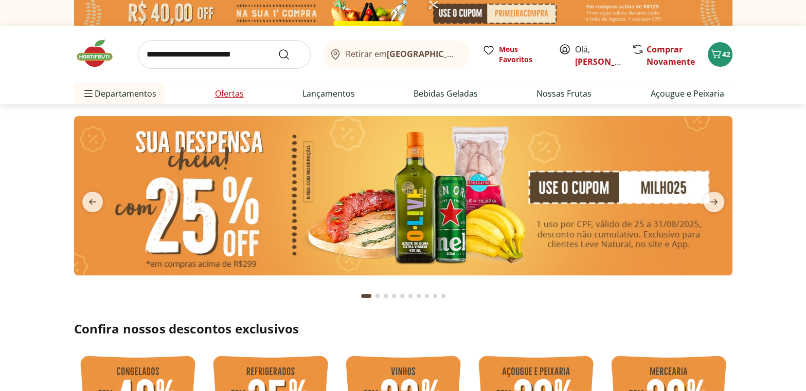
click at [229, 93] on link "Ofertas" at bounding box center [229, 93] width 29 height 12
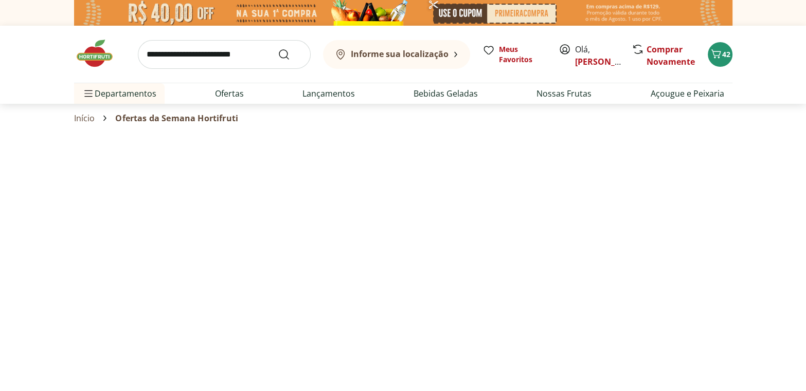
select select "**********"
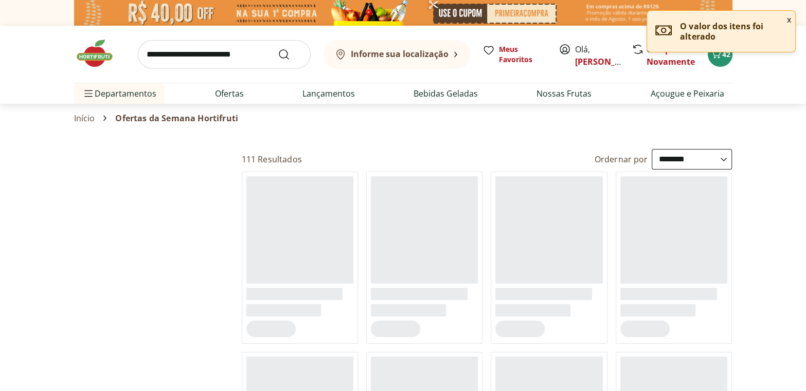
click at [93, 54] on img at bounding box center [99, 53] width 51 height 31
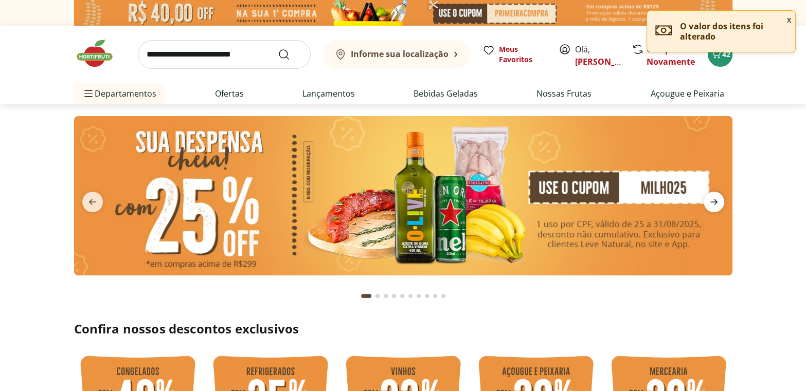
click at [720, 198] on span "next" at bounding box center [714, 202] width 21 height 21
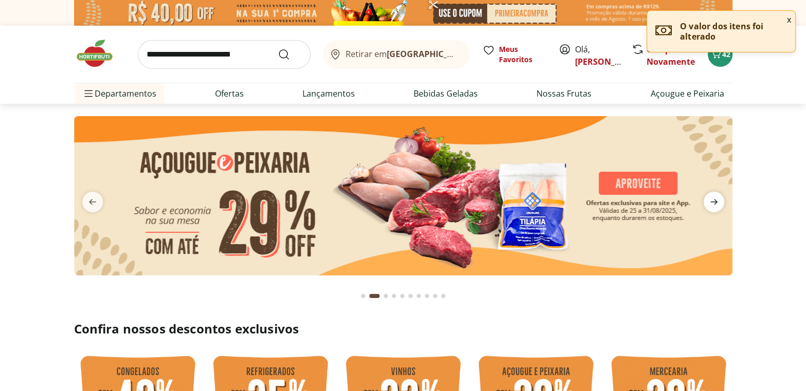
click at [720, 198] on span "next" at bounding box center [714, 202] width 21 height 21
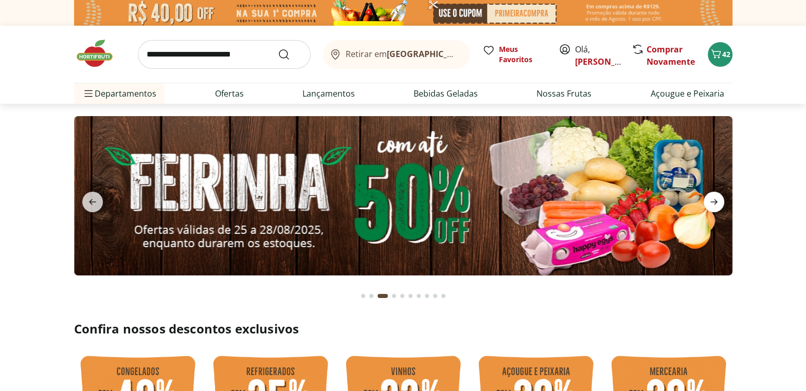
type input "*"
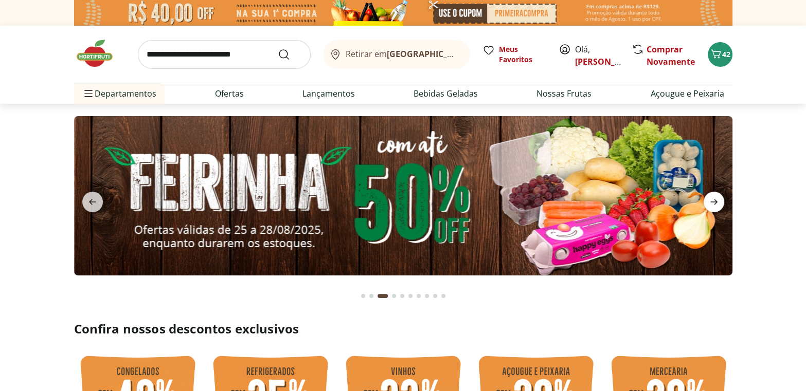
type input "*"
click at [712, 201] on icon "next" at bounding box center [714, 202] width 12 height 12
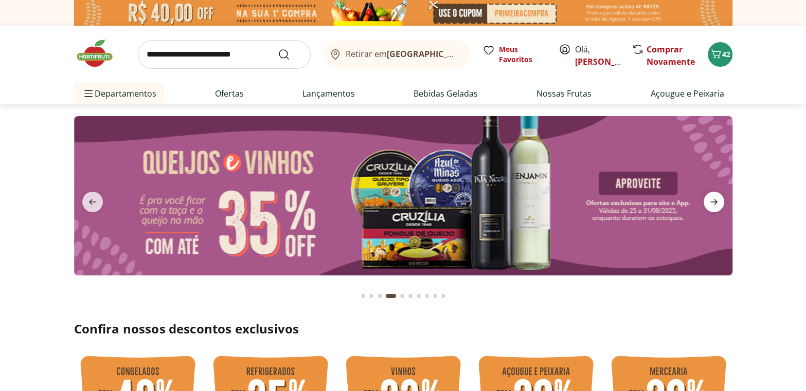
click at [712, 201] on icon "next" at bounding box center [714, 202] width 12 height 12
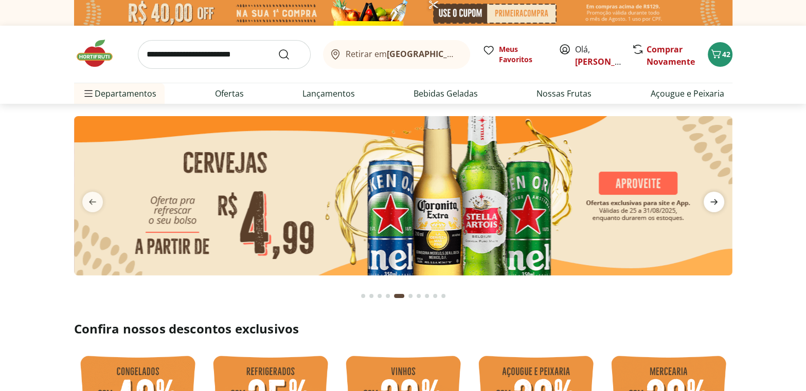
click at [712, 201] on icon "next" at bounding box center [714, 202] width 12 height 12
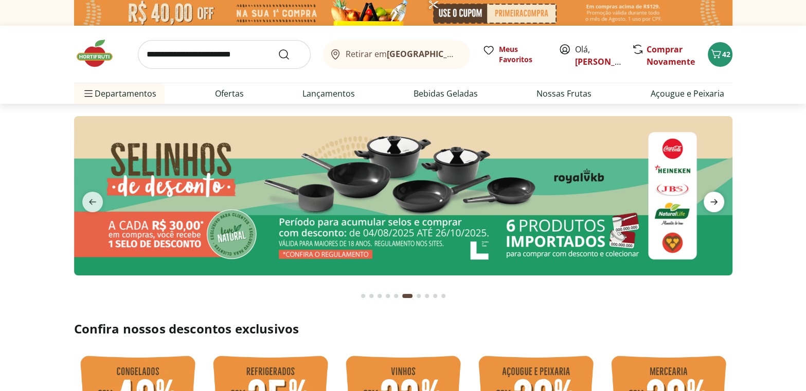
click at [712, 201] on icon "next" at bounding box center [714, 202] width 12 height 12
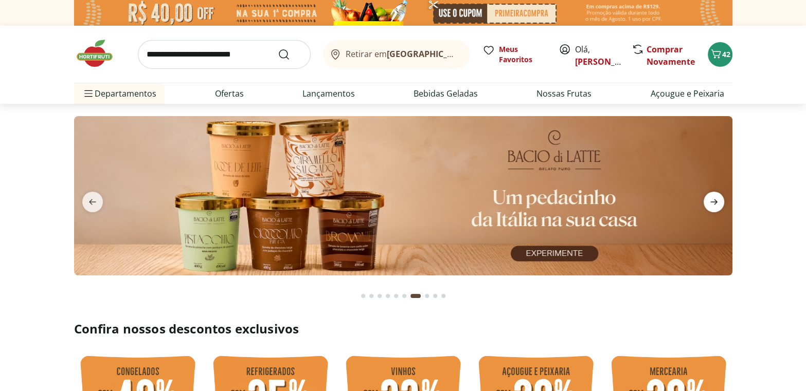
click at [712, 201] on icon "next" at bounding box center [714, 202] width 12 height 12
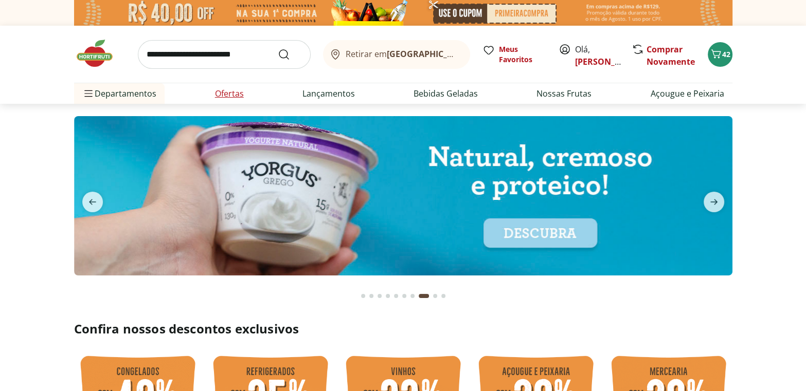
click at [225, 89] on link "Ofertas" at bounding box center [229, 93] width 29 height 12
select select "**********"
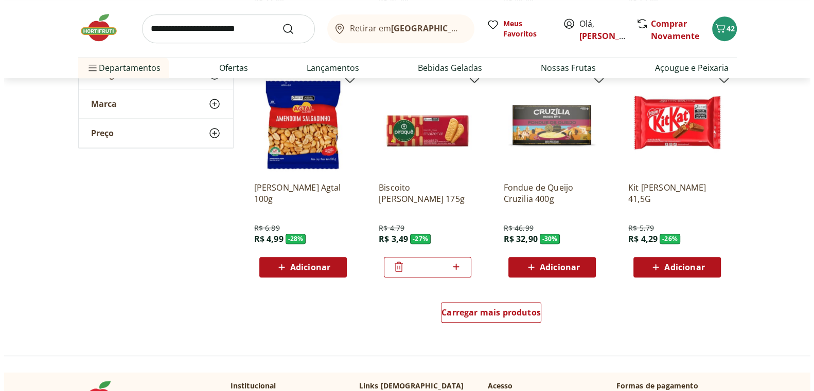
scroll to position [561, 0]
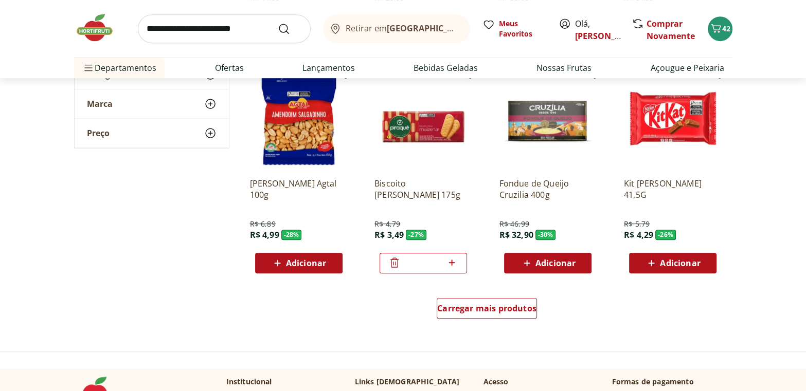
click at [673, 259] on span "Adicionar" at bounding box center [680, 263] width 40 height 8
click at [726, 27] on span "43" at bounding box center [726, 29] width 8 height 10
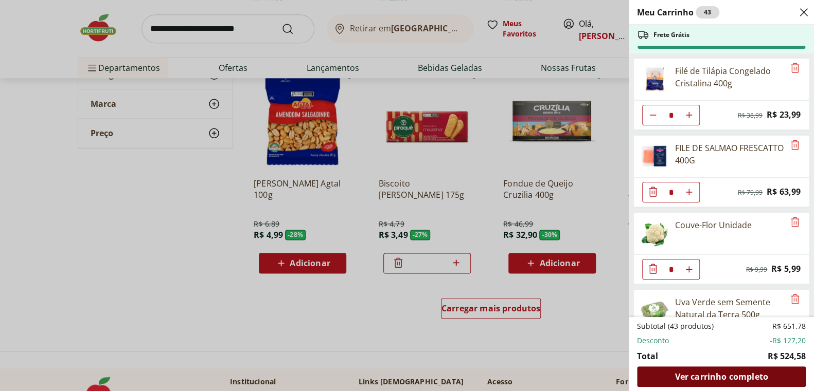
click at [721, 380] on span "Ver carrinho completo" at bounding box center [720, 377] width 93 height 8
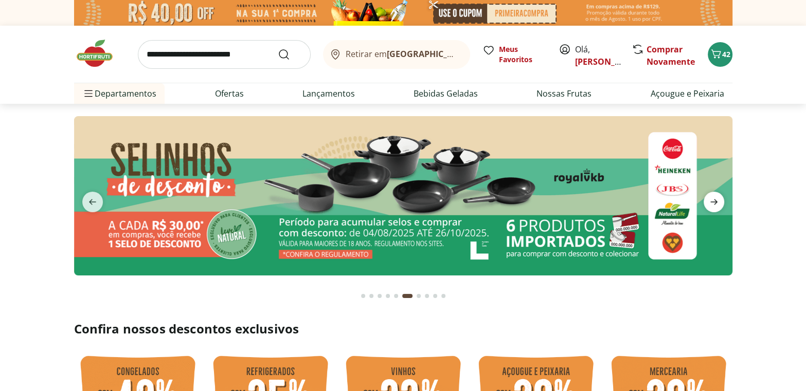
click at [712, 202] on icon "next" at bounding box center [713, 203] width 7 height 6
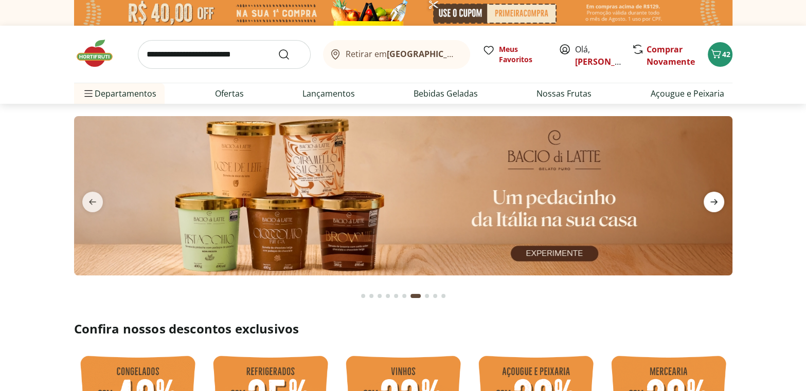
click at [712, 202] on icon "next" at bounding box center [713, 203] width 7 height 6
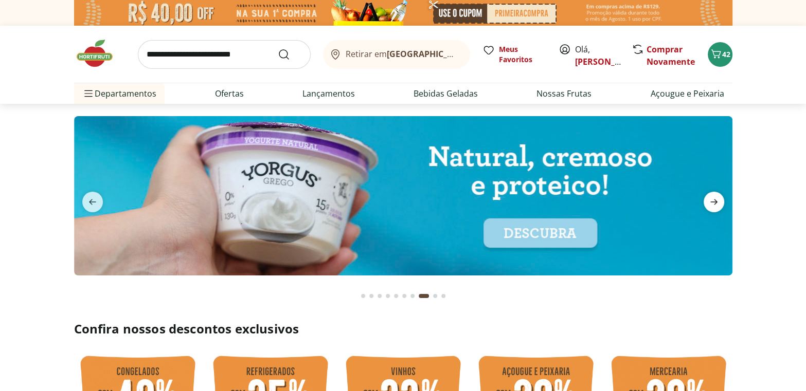
click at [712, 202] on icon "next" at bounding box center [713, 203] width 7 height 6
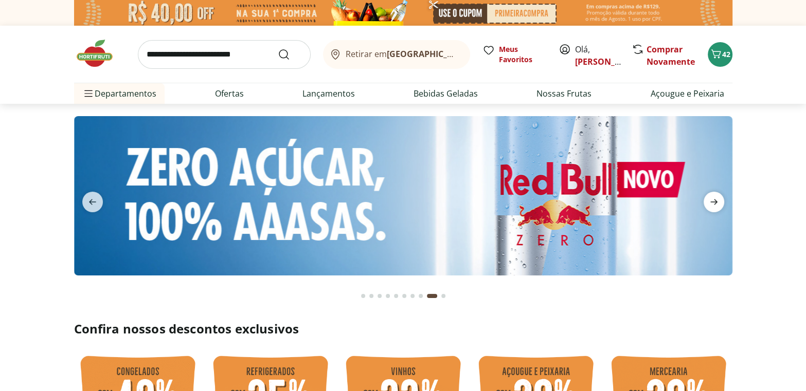
click at [712, 202] on icon "next" at bounding box center [713, 203] width 7 height 6
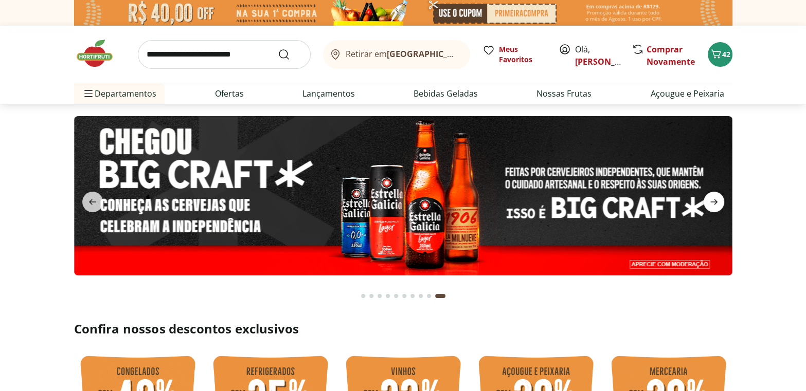
click at [712, 202] on icon "next" at bounding box center [713, 203] width 7 height 6
click at [90, 196] on icon "previous" at bounding box center [92, 202] width 12 height 12
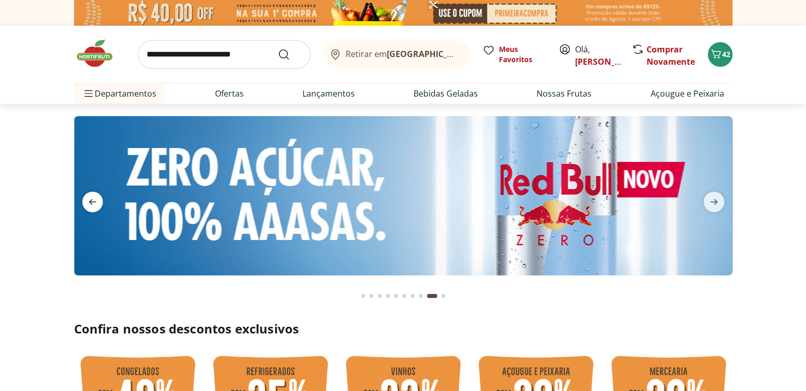
click at [90, 196] on icon "previous" at bounding box center [92, 202] width 12 height 12
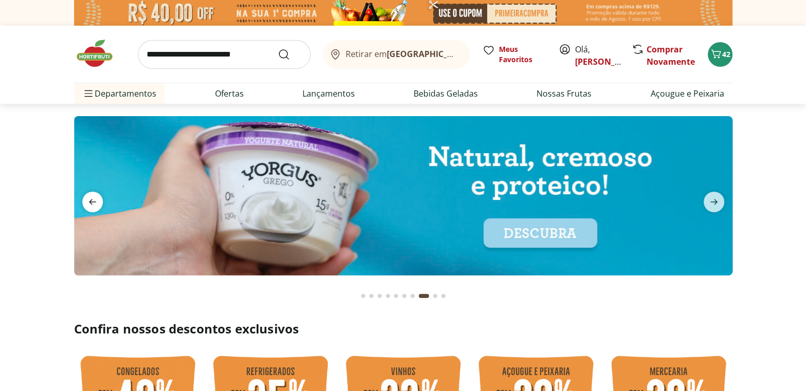
click at [90, 196] on icon "previous" at bounding box center [92, 202] width 12 height 12
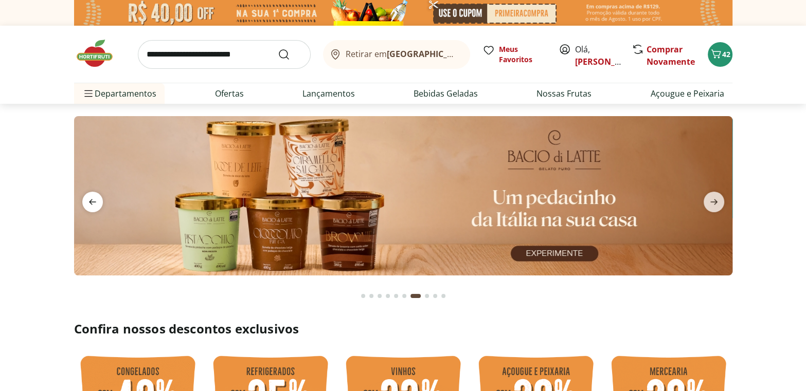
click at [90, 196] on icon "previous" at bounding box center [92, 202] width 12 height 12
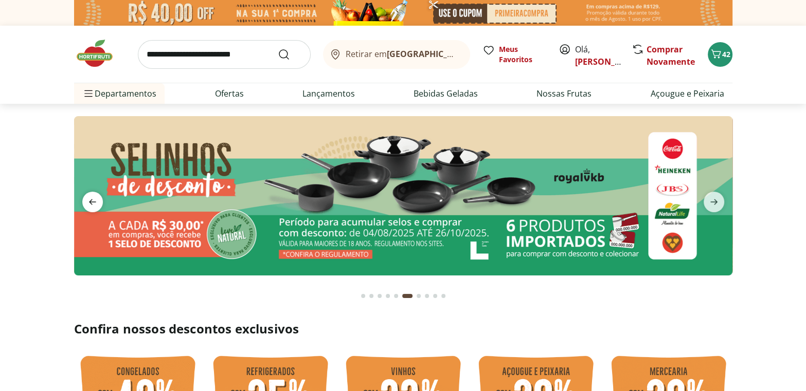
click at [90, 196] on icon "previous" at bounding box center [92, 202] width 12 height 12
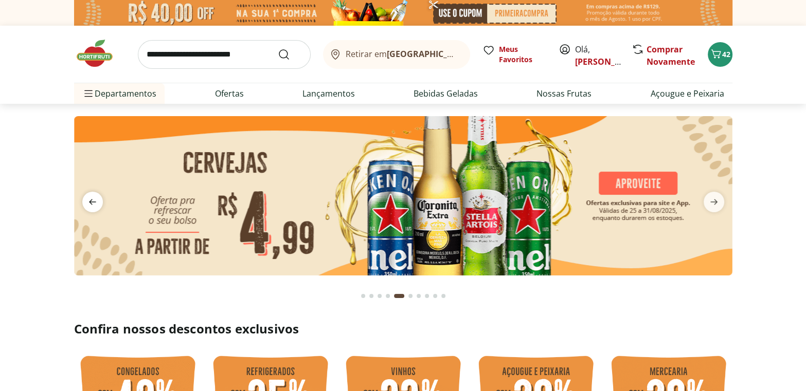
click at [90, 196] on icon "previous" at bounding box center [92, 202] width 12 height 12
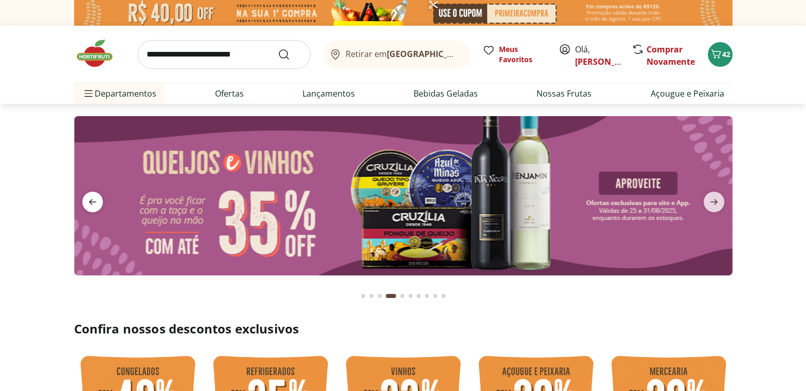
click at [90, 196] on icon "previous" at bounding box center [92, 202] width 12 height 12
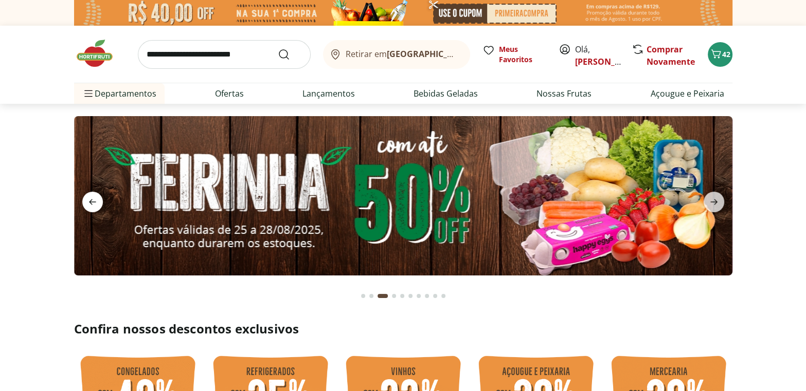
click at [90, 196] on icon "previous" at bounding box center [92, 202] width 12 height 12
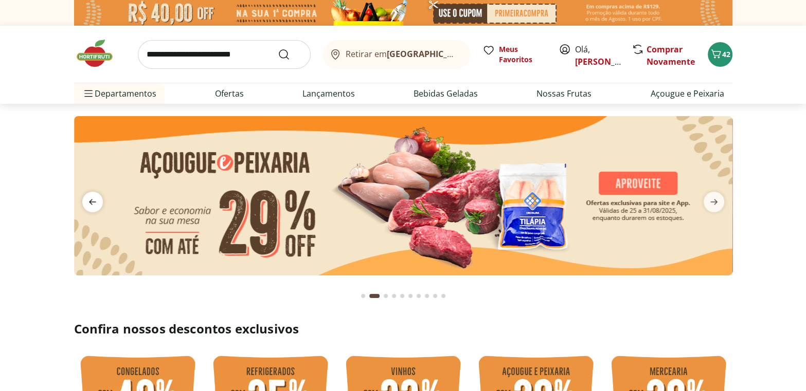
click at [90, 196] on icon "previous" at bounding box center [92, 202] width 12 height 12
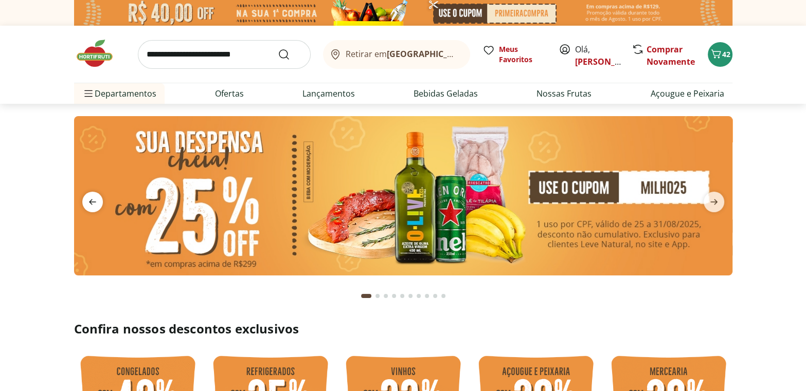
click at [90, 196] on icon "previous" at bounding box center [92, 202] width 12 height 12
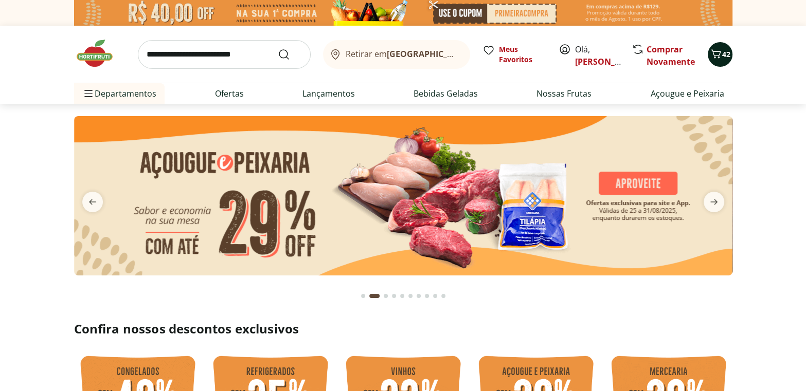
click at [721, 51] on icon "Carrinho" at bounding box center [716, 54] width 12 height 12
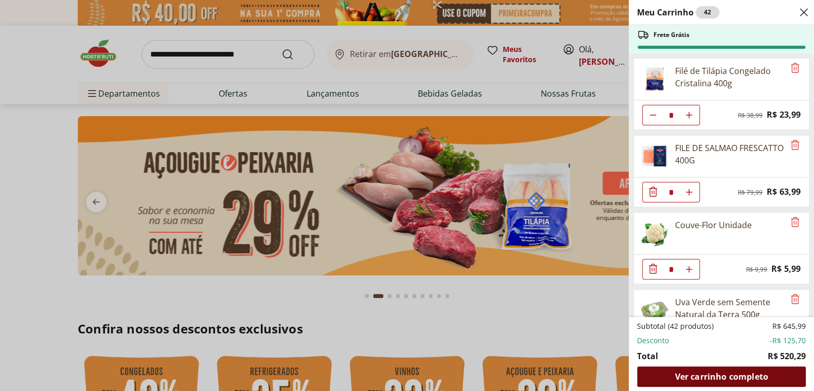
click at [757, 375] on span "Ver carrinho completo" at bounding box center [720, 377] width 93 height 8
